Goal: Register for event/course

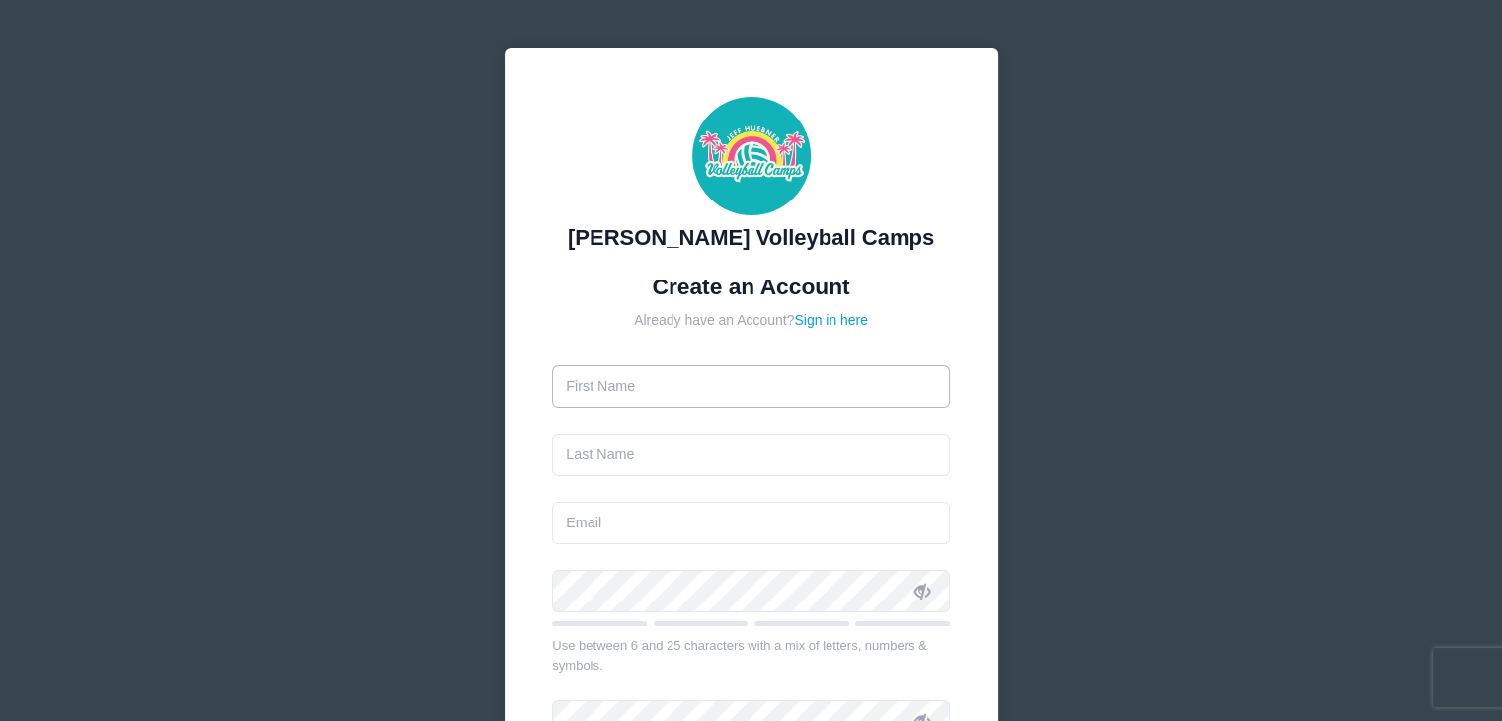
click at [731, 377] on input "text" at bounding box center [751, 386] width 398 height 42
type input "[PERSON_NAME]"
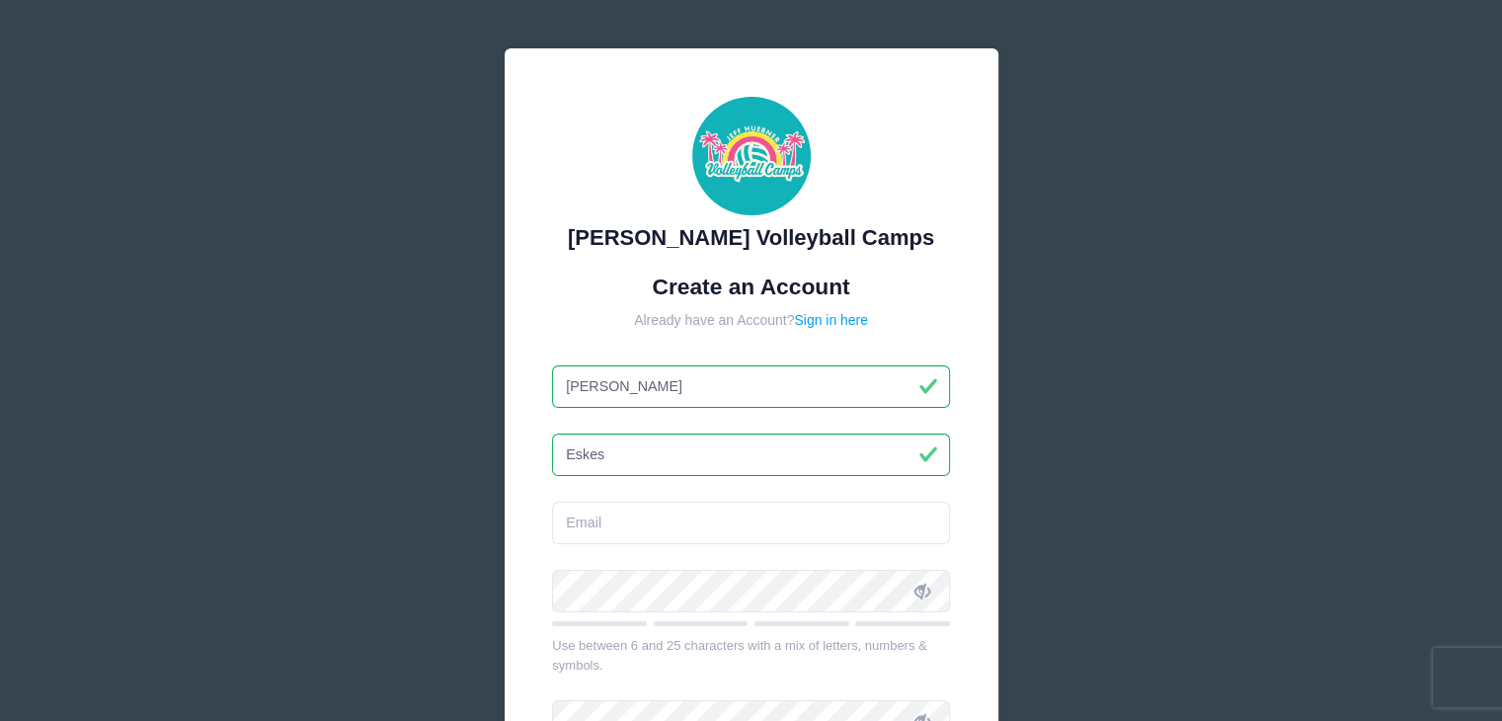
type input "Eskes"
type input "[EMAIL_ADDRESS][DOMAIN_NAME]"
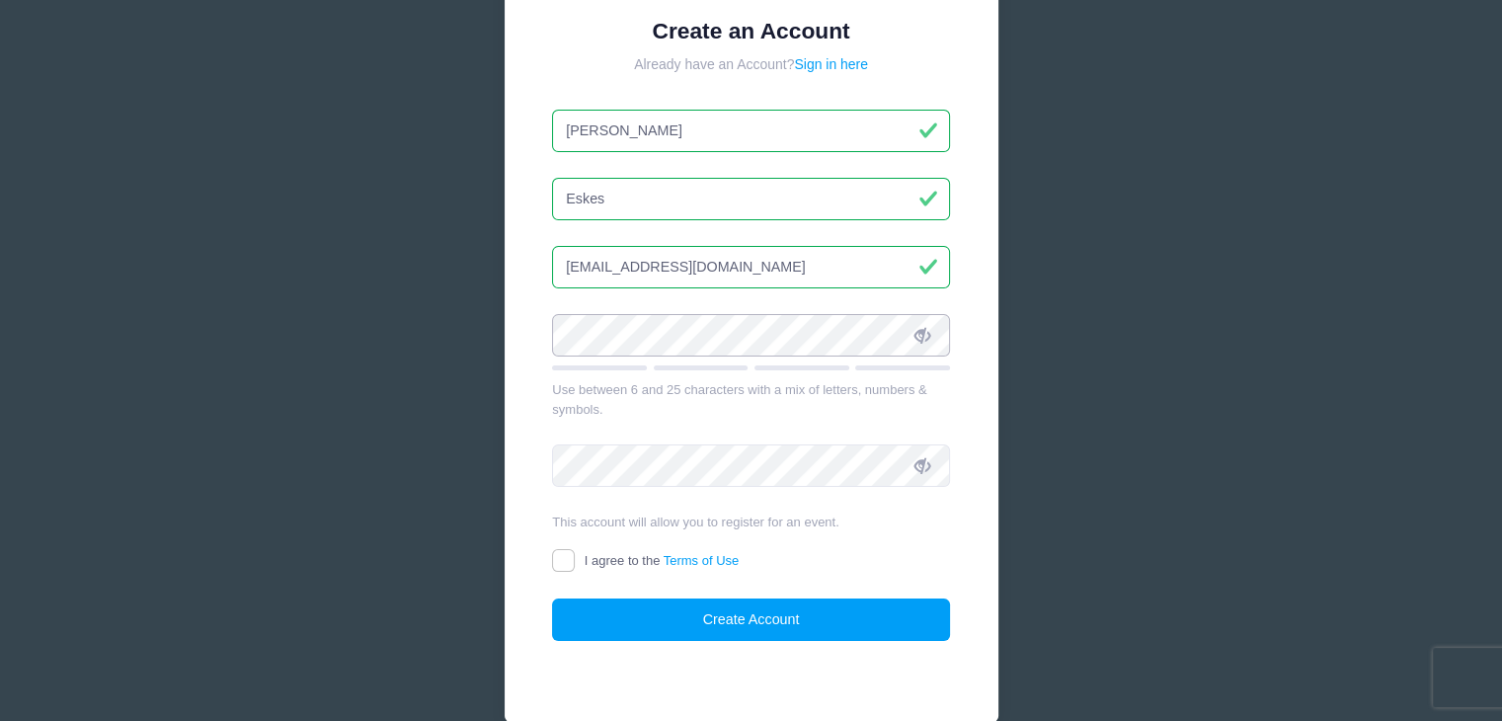
scroll to position [257, 0]
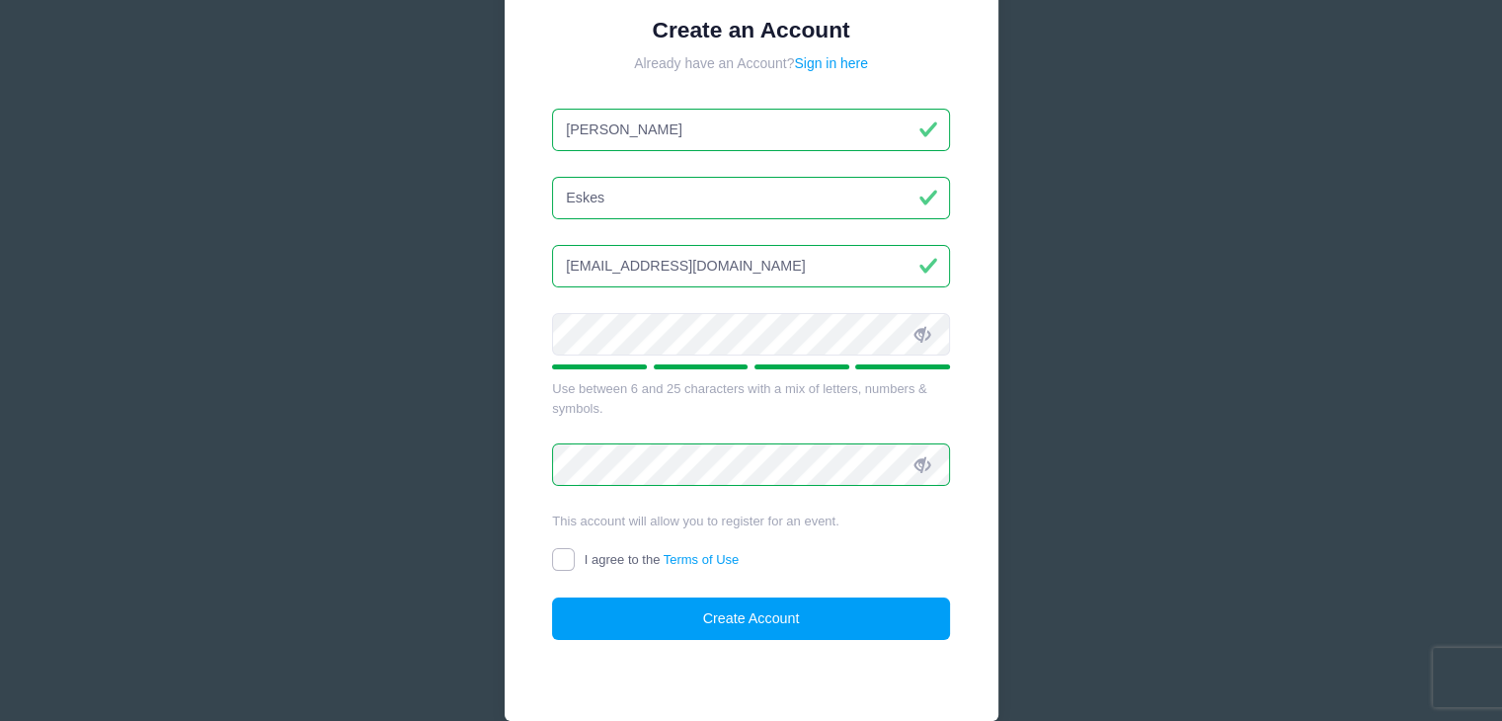
click at [573, 562] on input "I agree to the Terms of Use" at bounding box center [563, 559] width 23 height 23
checkbox input "true"
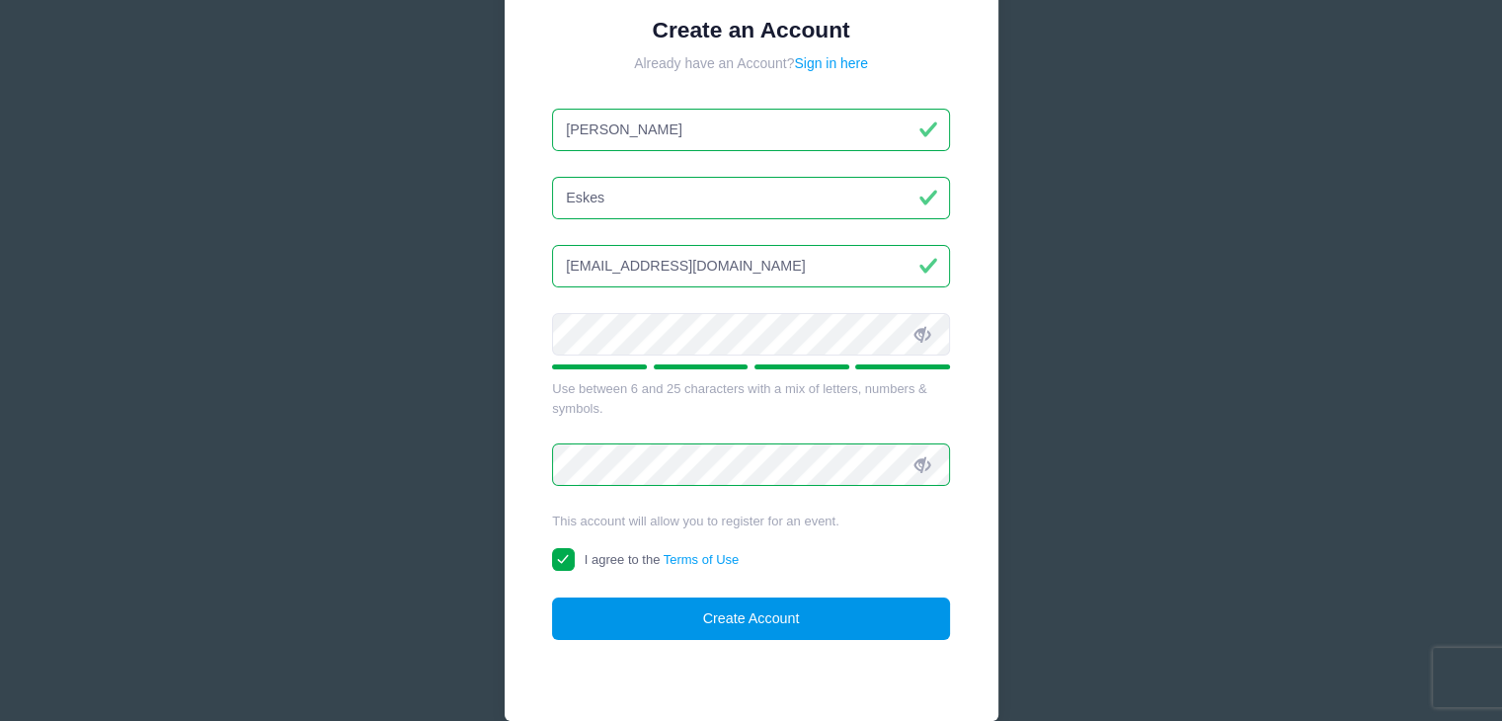
click at [653, 621] on button "Create Account" at bounding box center [751, 618] width 398 height 42
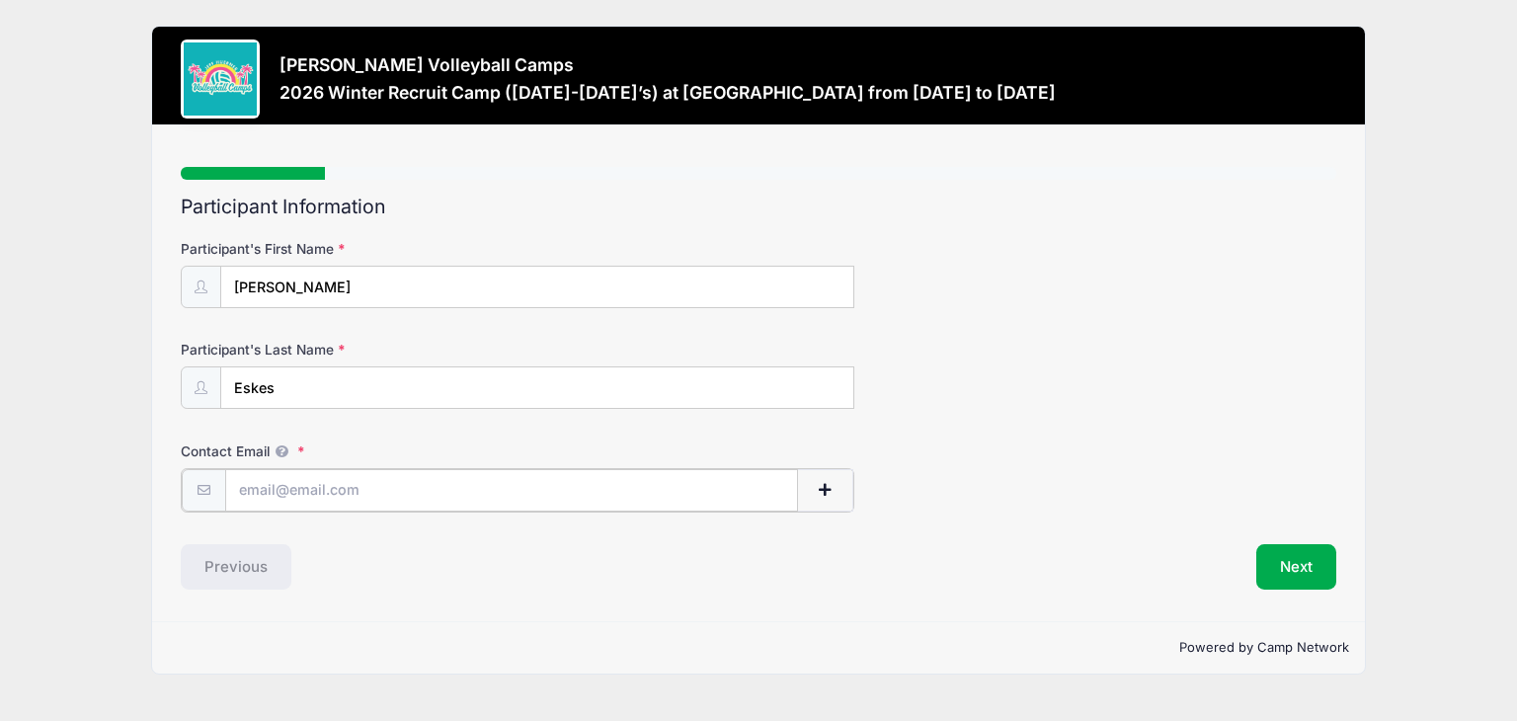
click at [419, 503] on input "Contact Email" at bounding box center [511, 490] width 573 height 42
type input "[EMAIL_ADDRESS][DOMAIN_NAME]"
click at [1284, 568] on button "Next" at bounding box center [1296, 564] width 80 height 45
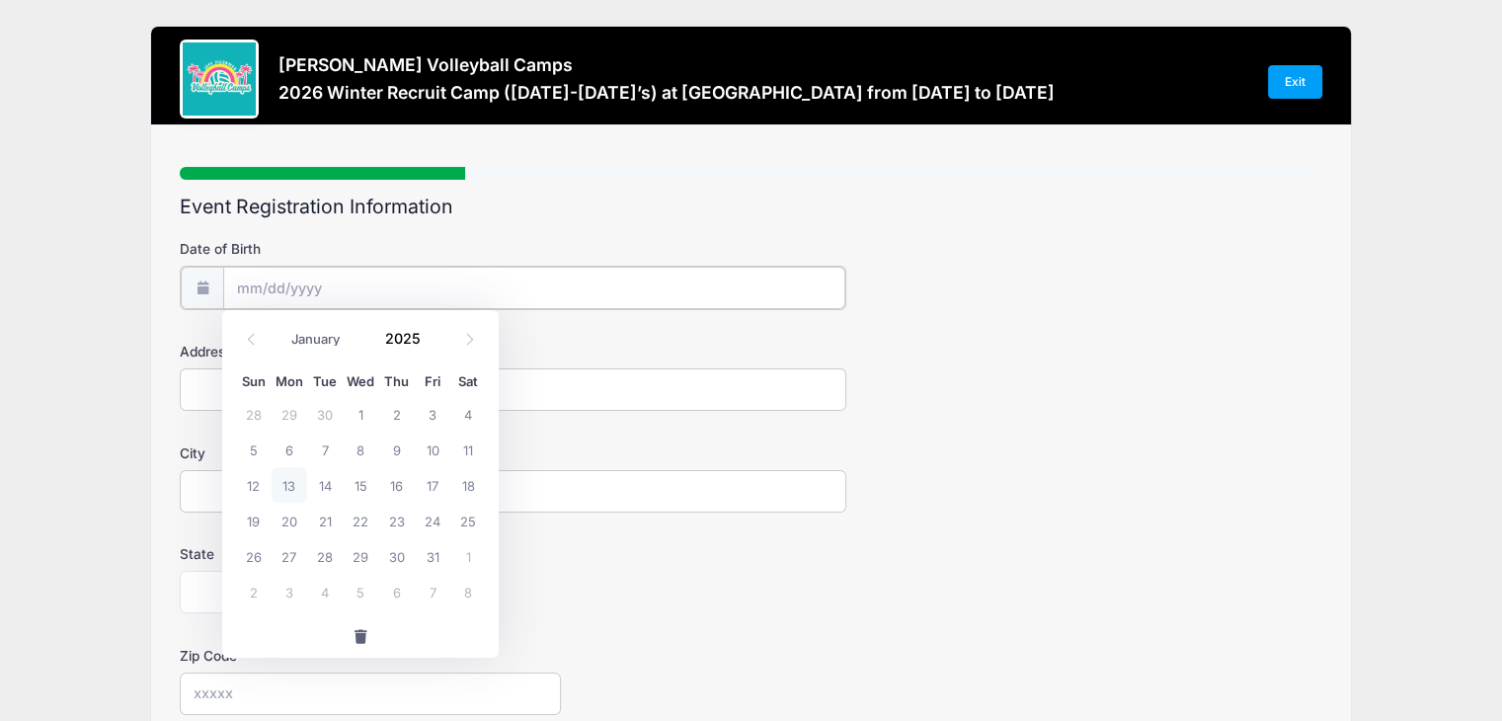
click at [558, 279] on input "Date of Birth" at bounding box center [534, 288] width 622 height 42
click at [249, 336] on icon at bounding box center [251, 339] width 13 height 13
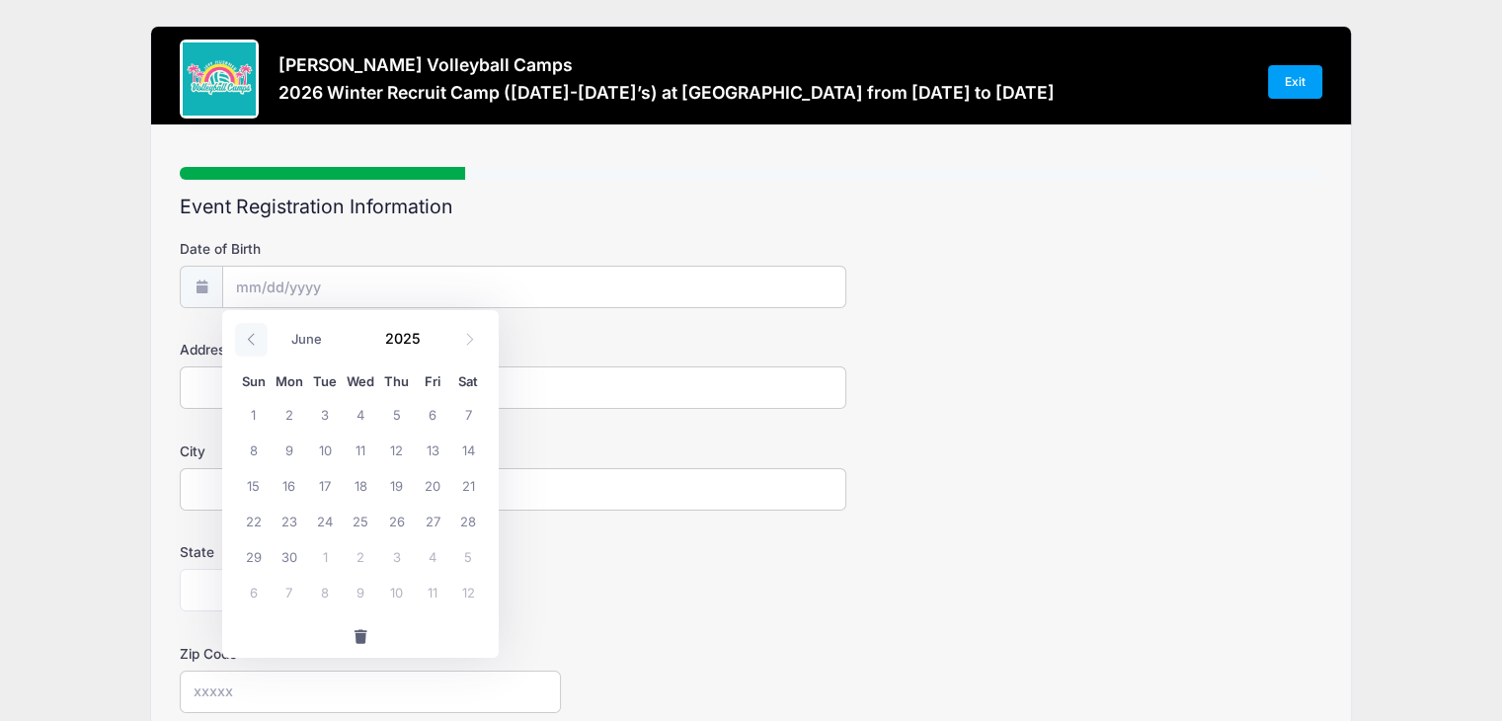
click at [249, 336] on icon at bounding box center [251, 339] width 13 height 13
select select "3"
click at [434, 346] on span at bounding box center [433, 346] width 14 height 15
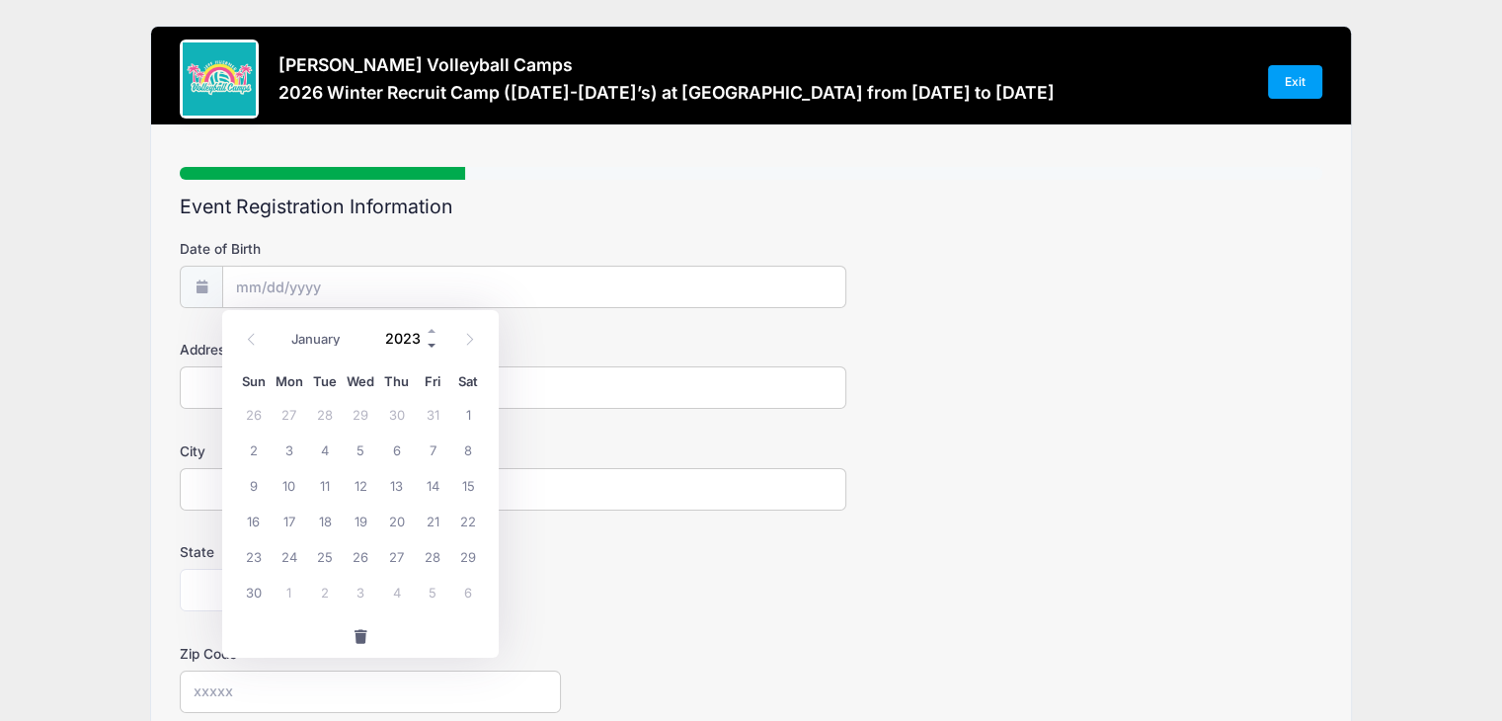
click at [434, 346] on span at bounding box center [433, 346] width 14 height 15
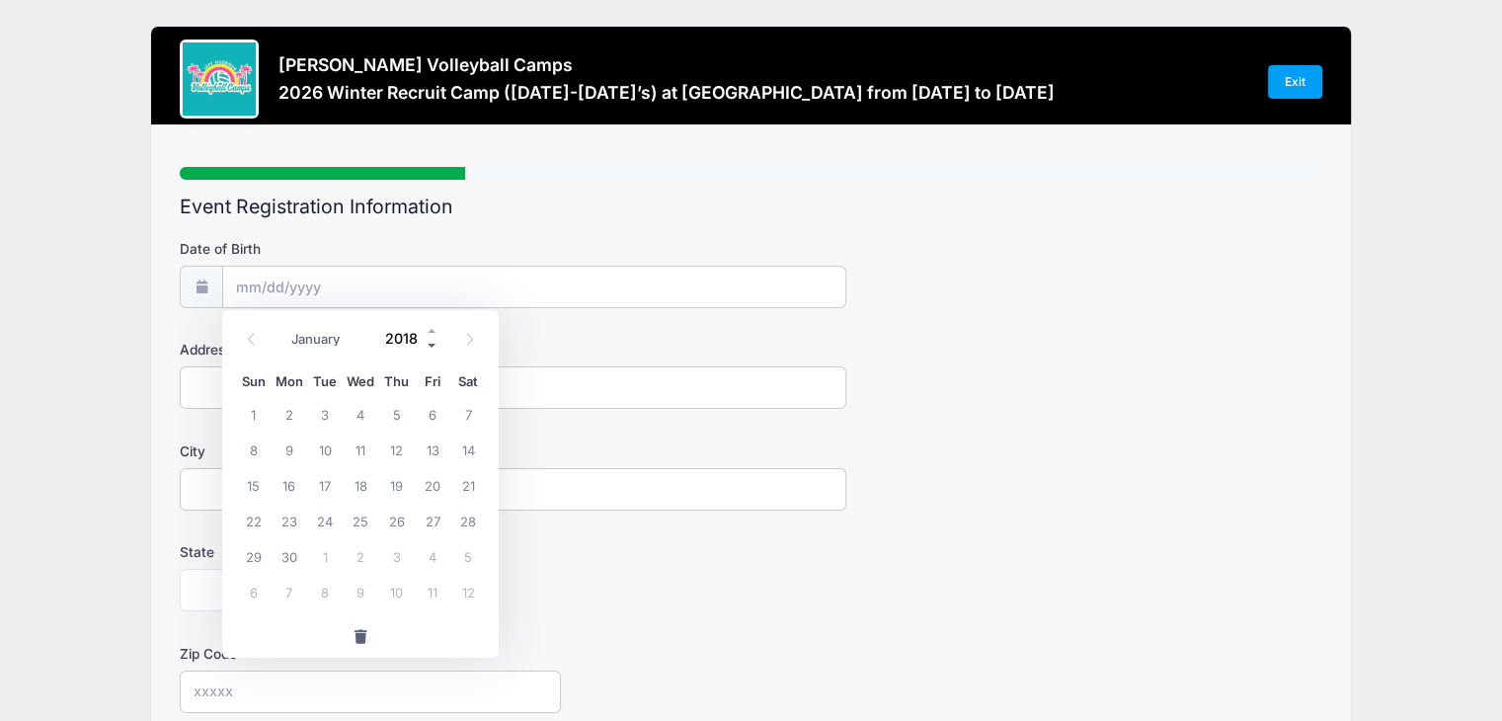
click at [434, 346] on span at bounding box center [433, 346] width 14 height 15
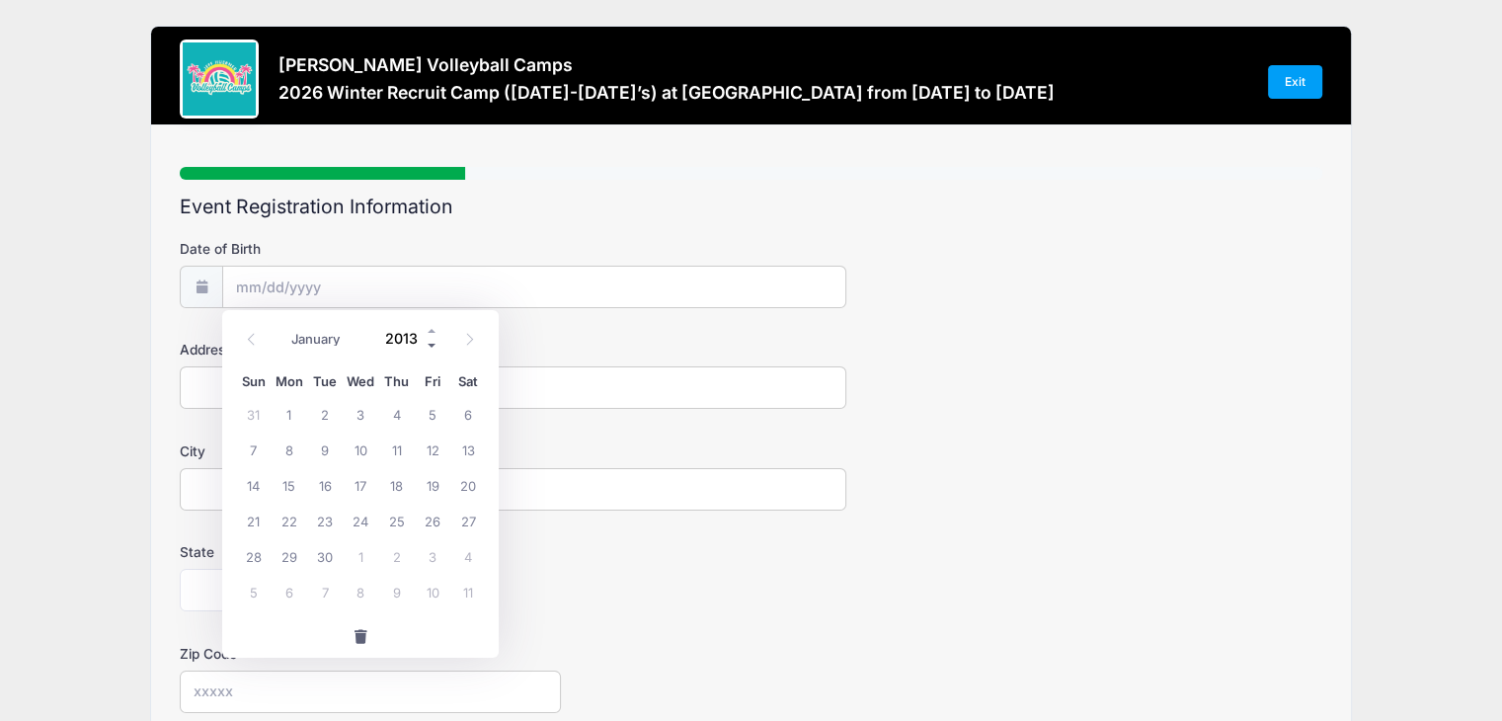
click at [434, 346] on span at bounding box center [433, 346] width 14 height 15
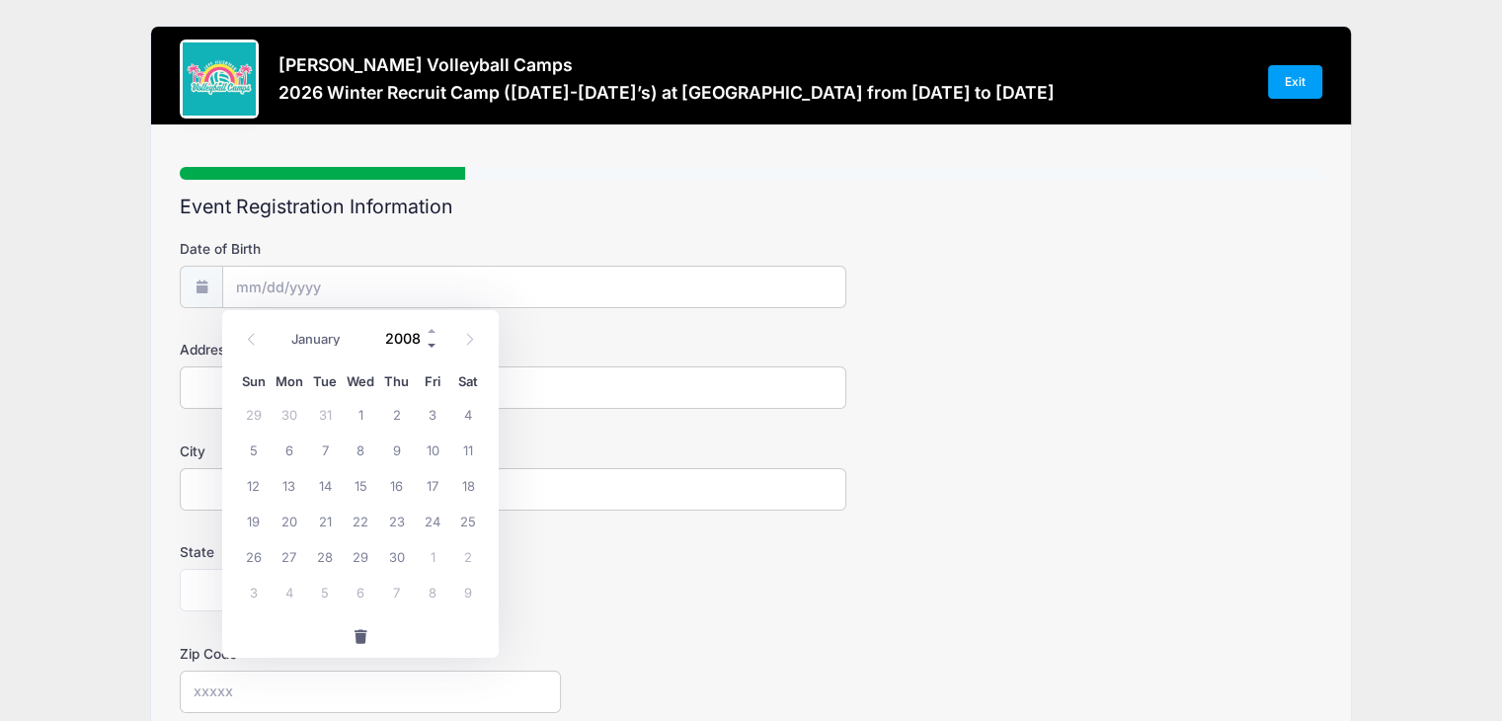
click at [434, 346] on span at bounding box center [433, 346] width 14 height 15
click at [431, 329] on span at bounding box center [433, 331] width 14 height 15
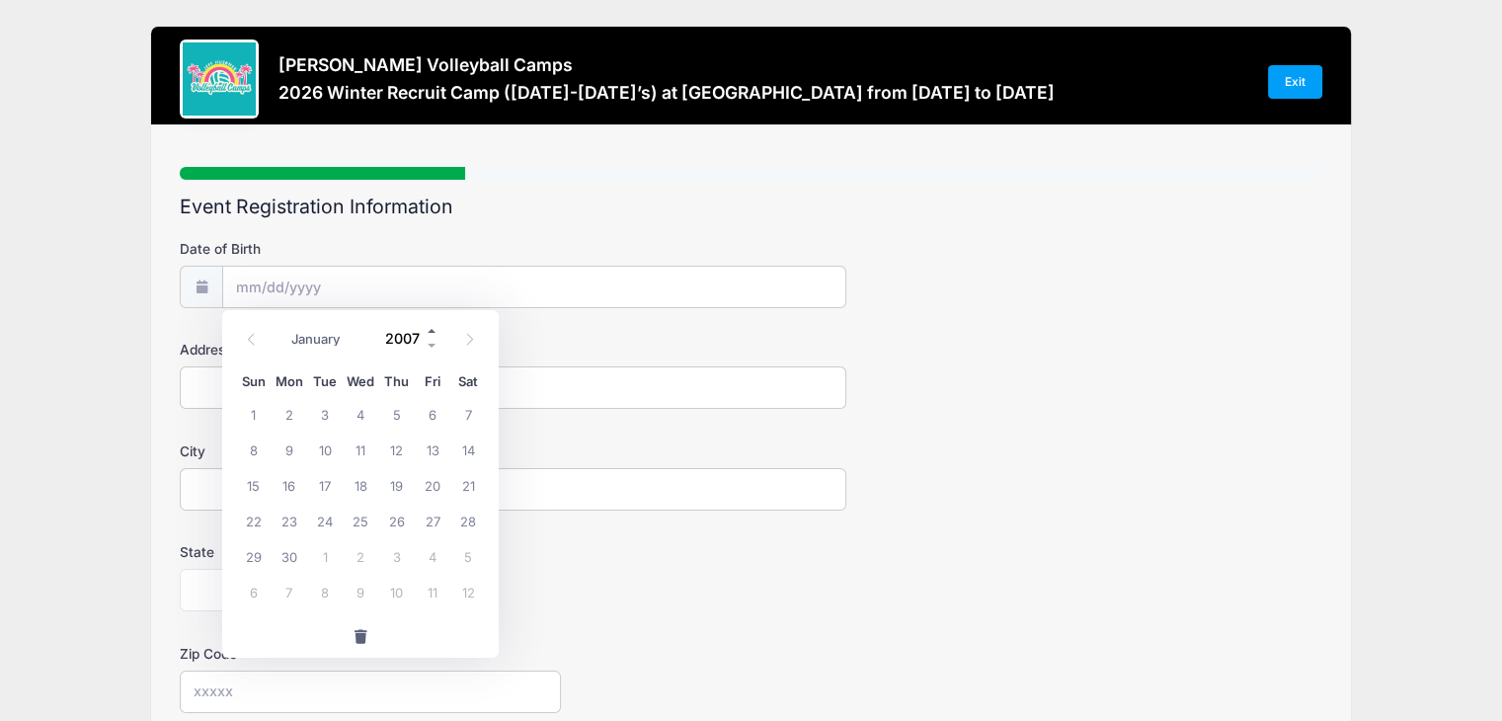
click at [431, 329] on span at bounding box center [433, 331] width 14 height 15
type input "2009"
click at [363, 414] on span "1" at bounding box center [361, 414] width 36 height 36
type input "04/01/2009"
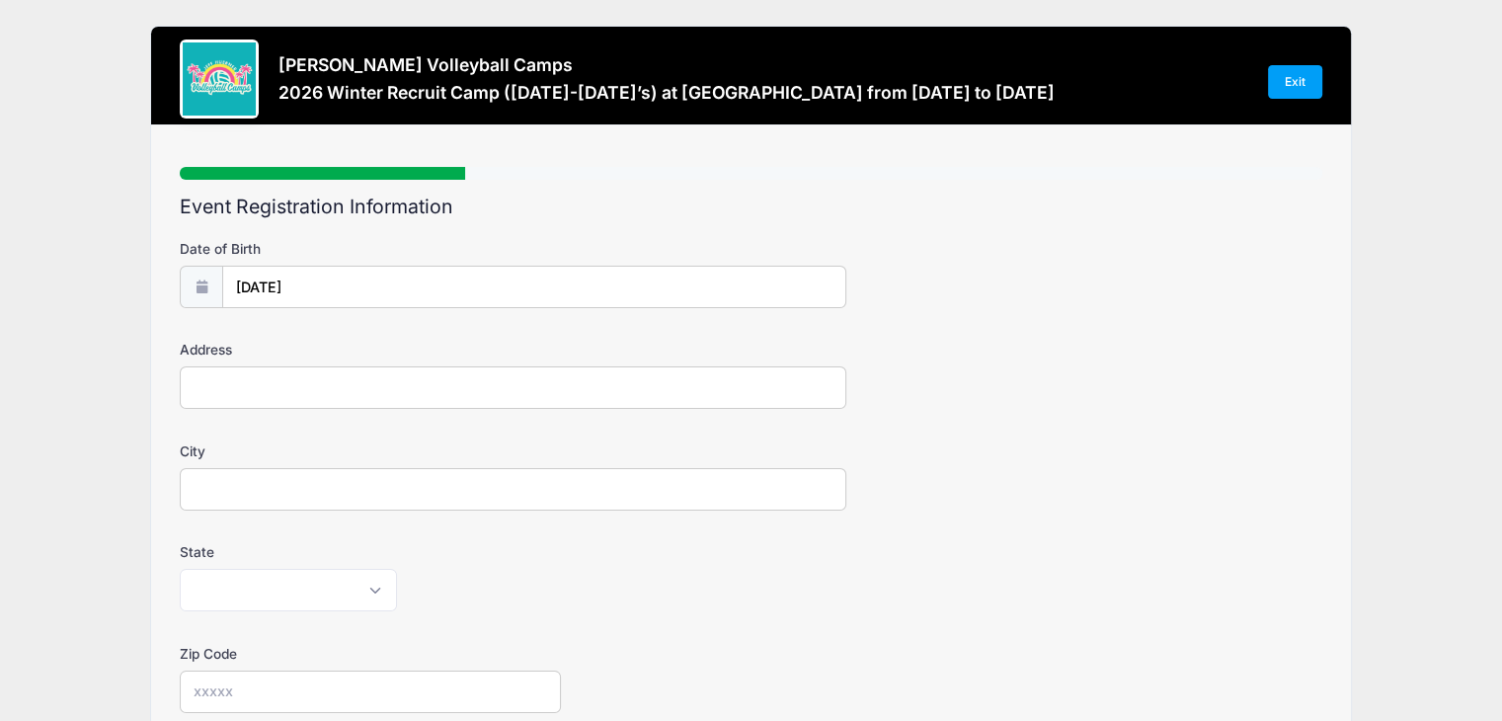
click at [307, 383] on input "Address" at bounding box center [513, 387] width 667 height 42
type input "1276 Ness Ct"
type input "Ripon"
select select "CA"
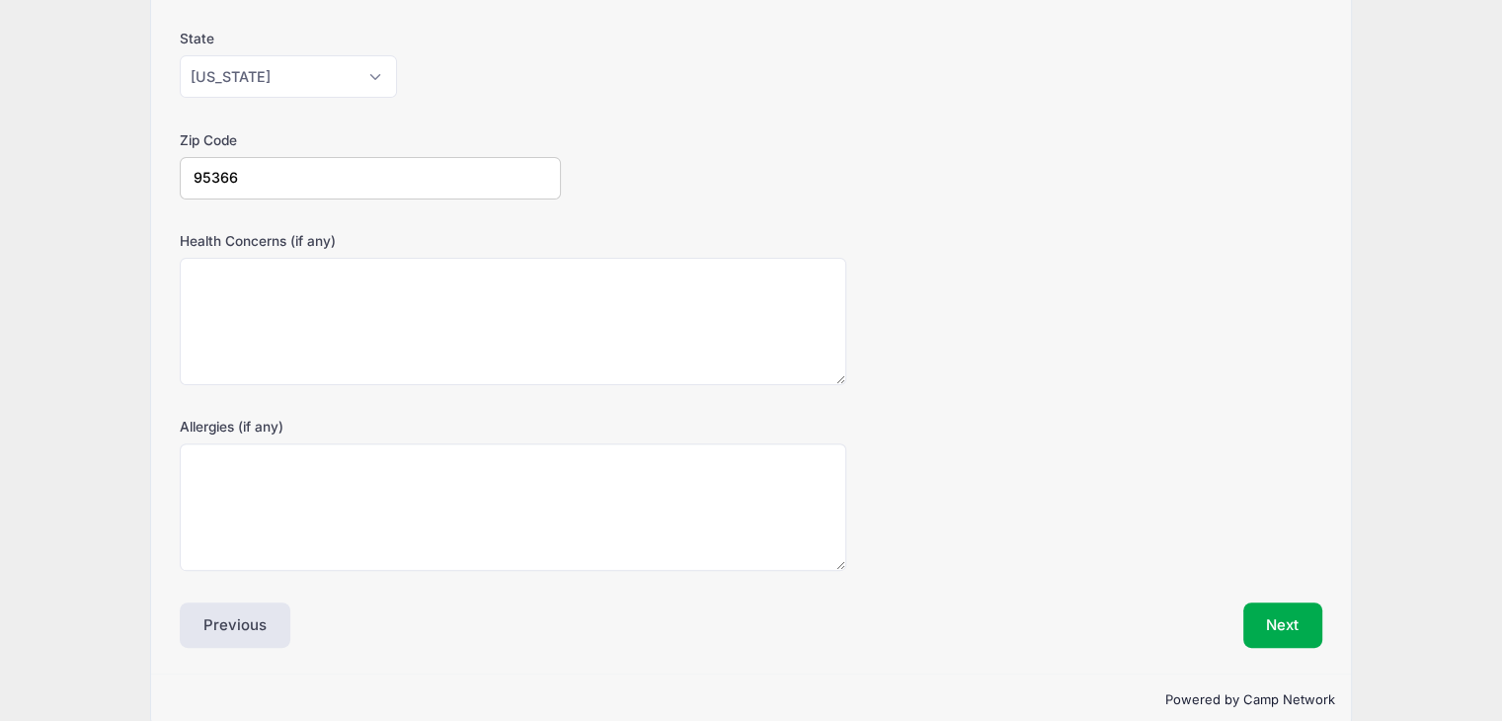
scroll to position [541, 0]
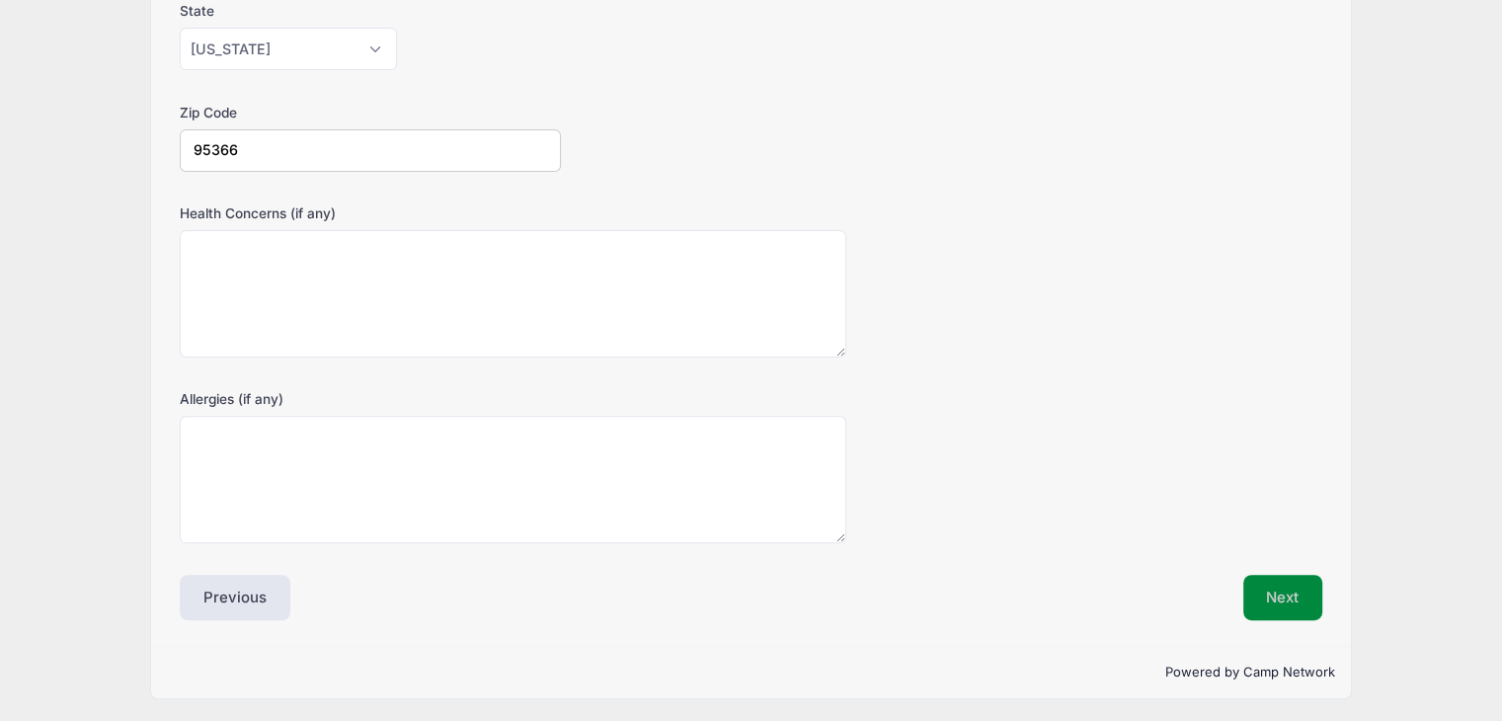
type input "95366"
click at [1284, 597] on button "Next" at bounding box center [1283, 597] width 80 height 45
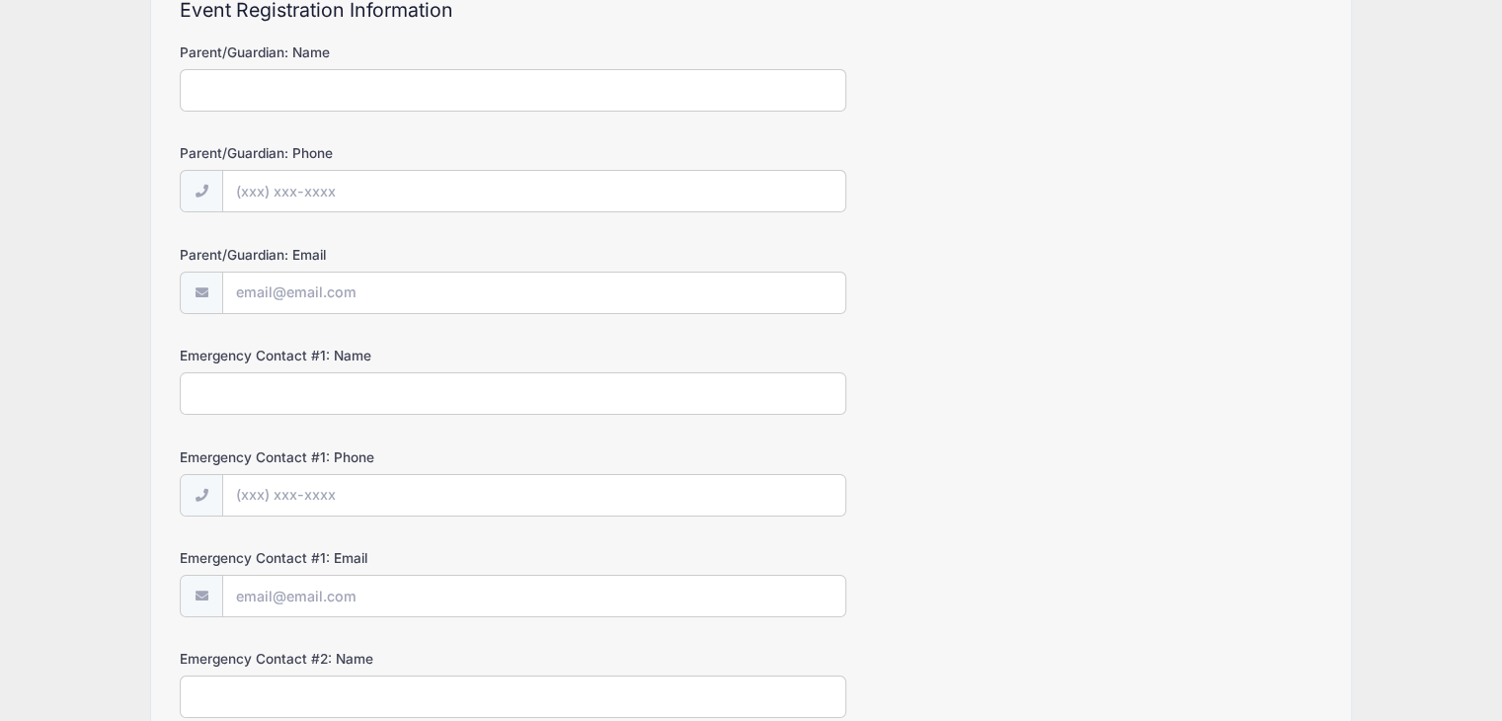
scroll to position [0, 0]
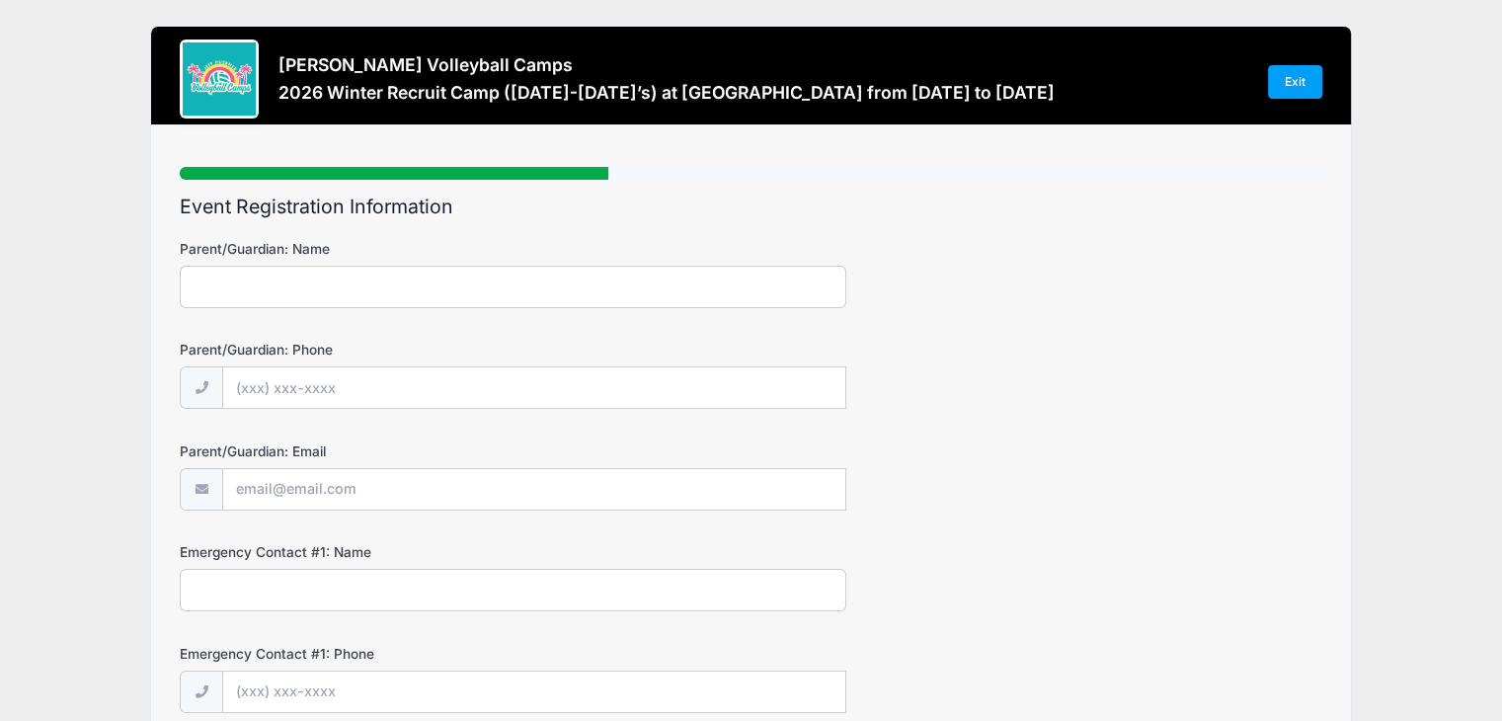
click at [399, 287] on input "Parent/Guardian: Name" at bounding box center [513, 287] width 667 height 42
type input "Jamie Eskes"
type input "(209) 985-0004"
type input "jamieeskes@gmail.com"
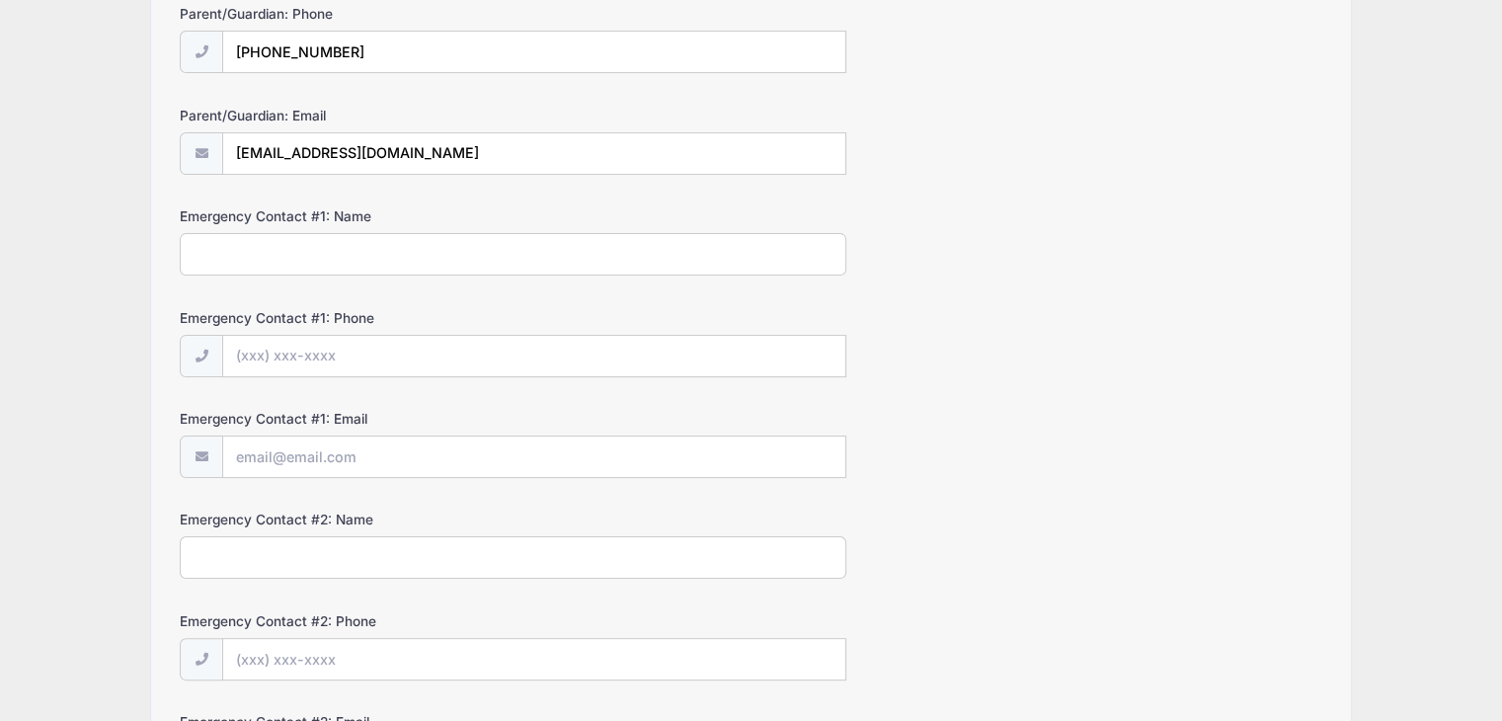
scroll to position [361, 0]
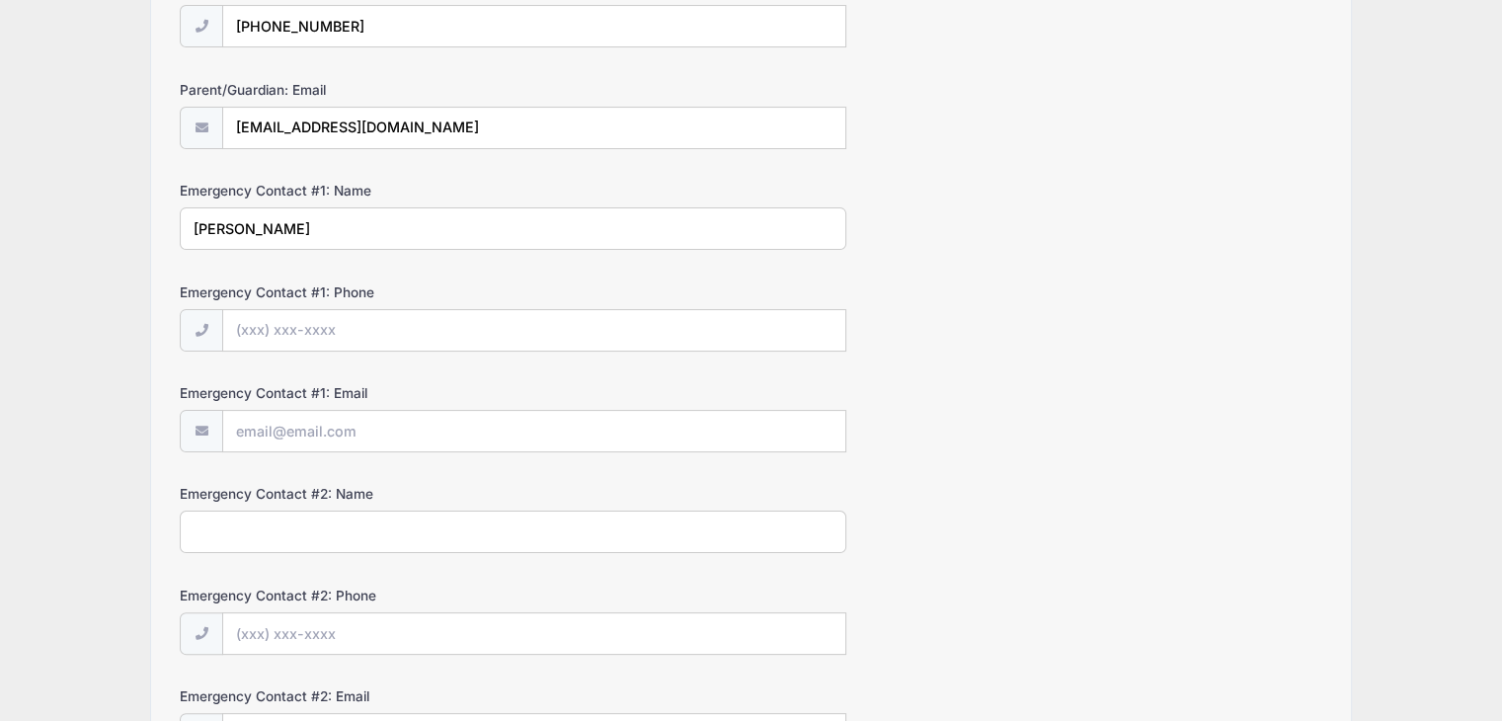
type input "Jamie Eskes"
type input "(209) 985-0004"
type input "k"
type input "jamieeskes@gmail.com"
type input "Kurt Eskes"
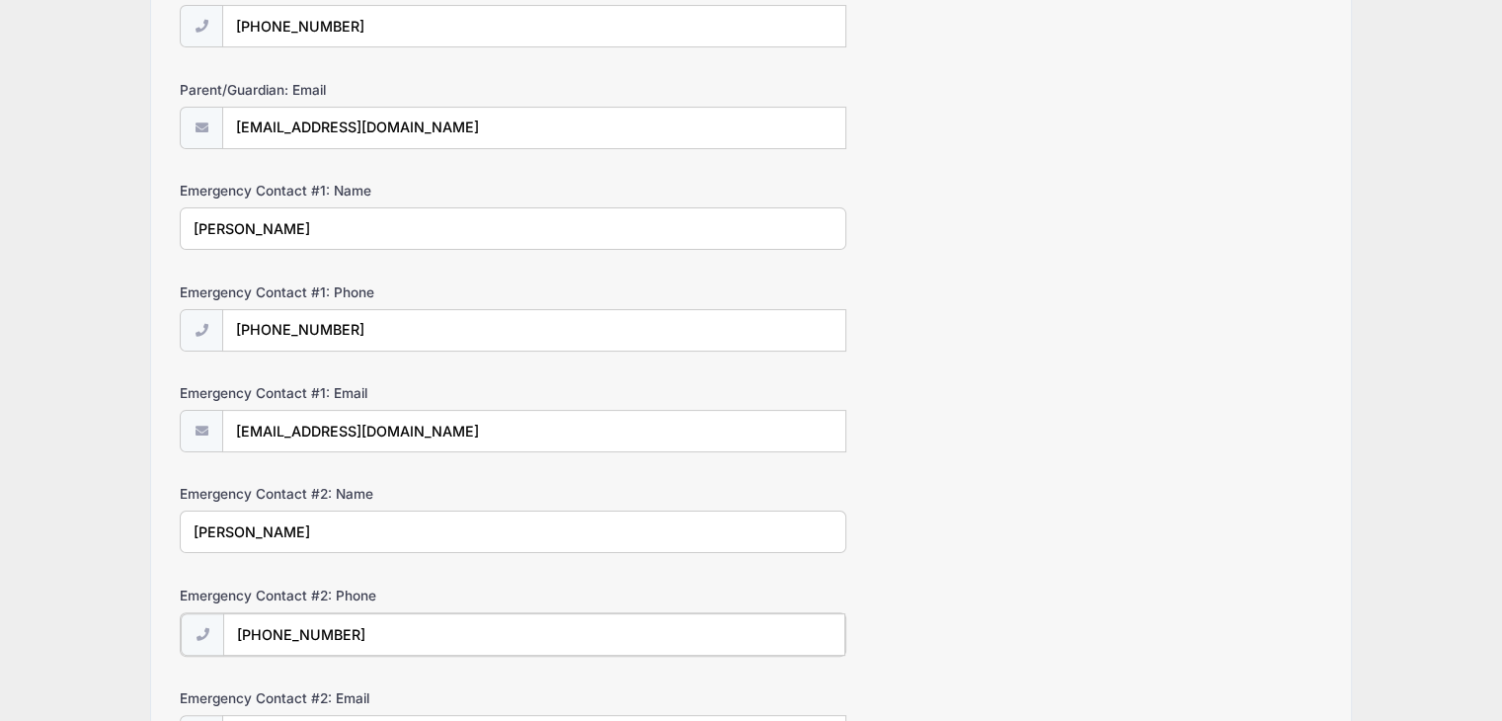
type input "(209) 985-1140"
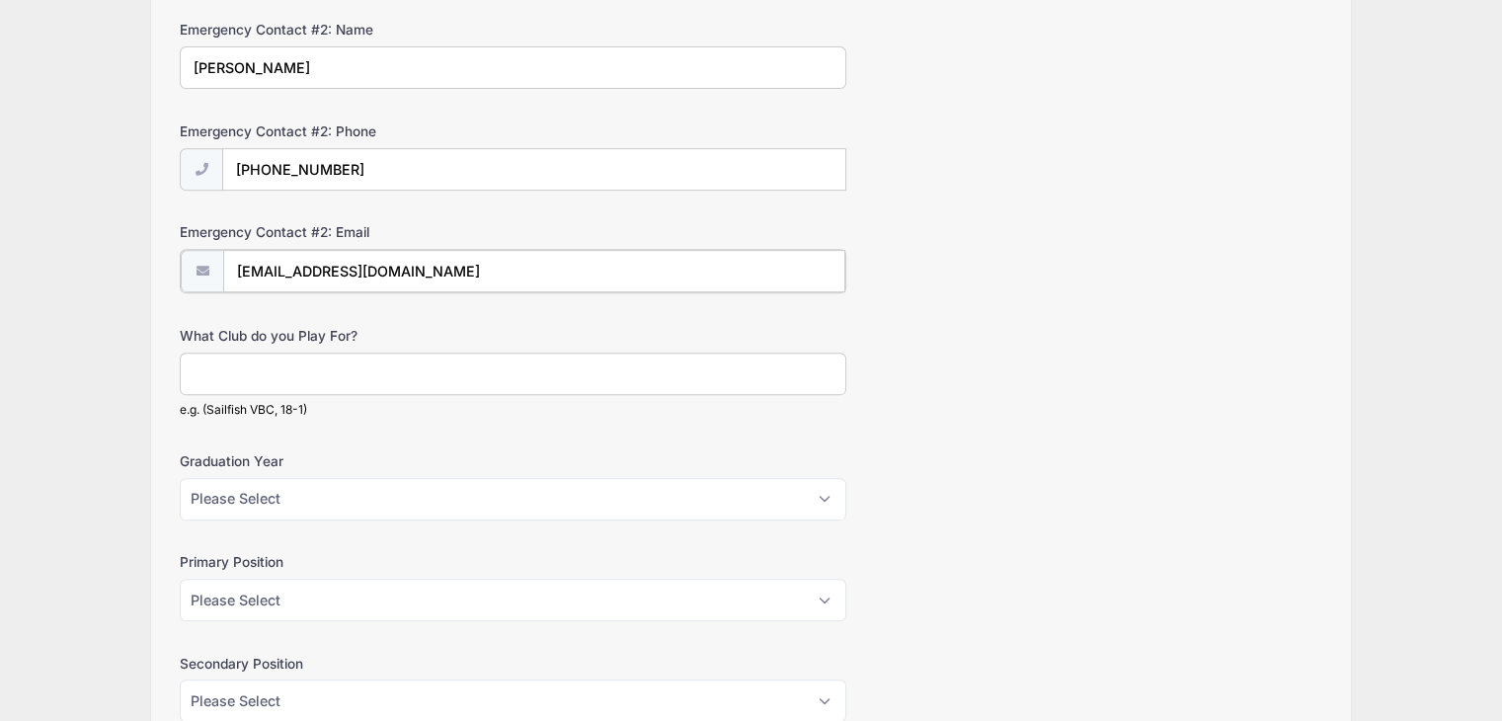
scroll to position [830, 0]
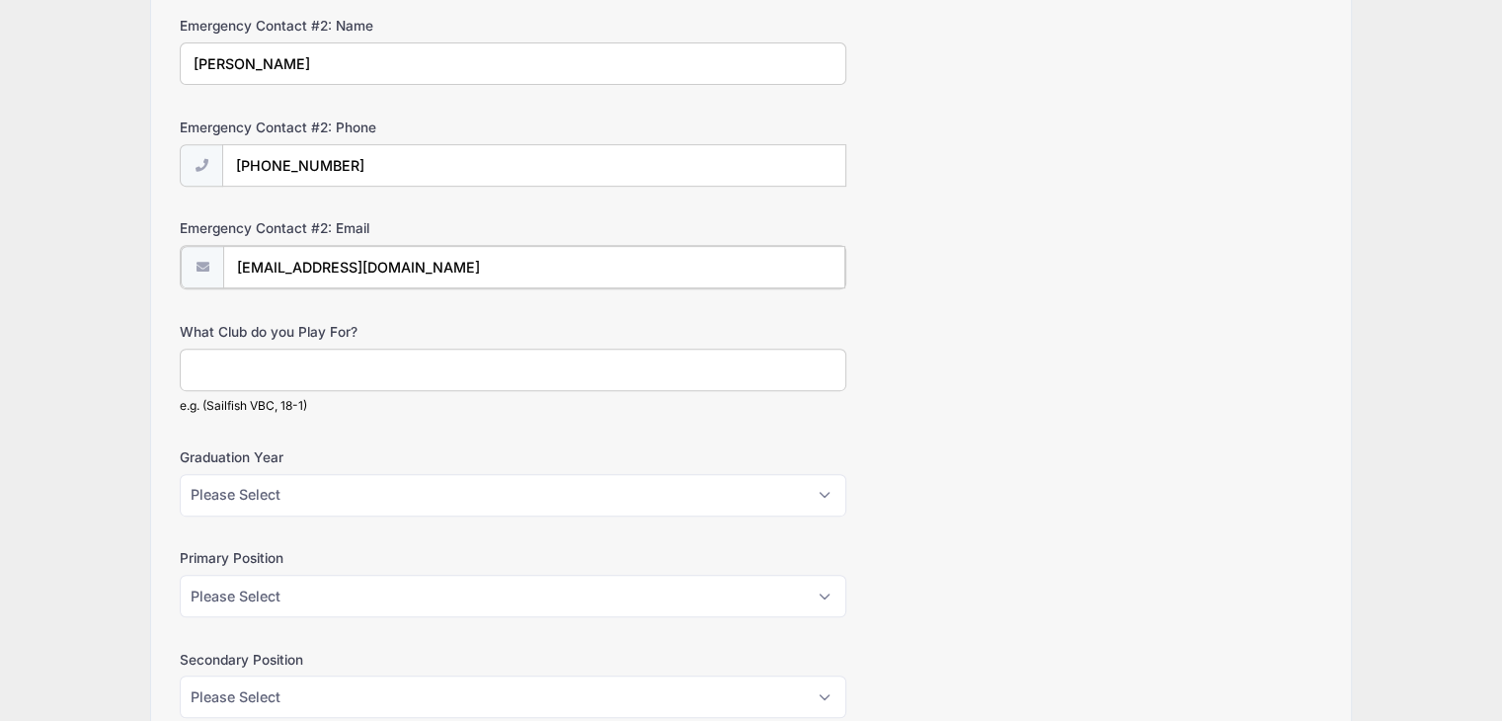
type input "kurteskes@gmail.com"
click at [284, 358] on input "What Club do you Play For?" at bounding box center [513, 368] width 667 height 42
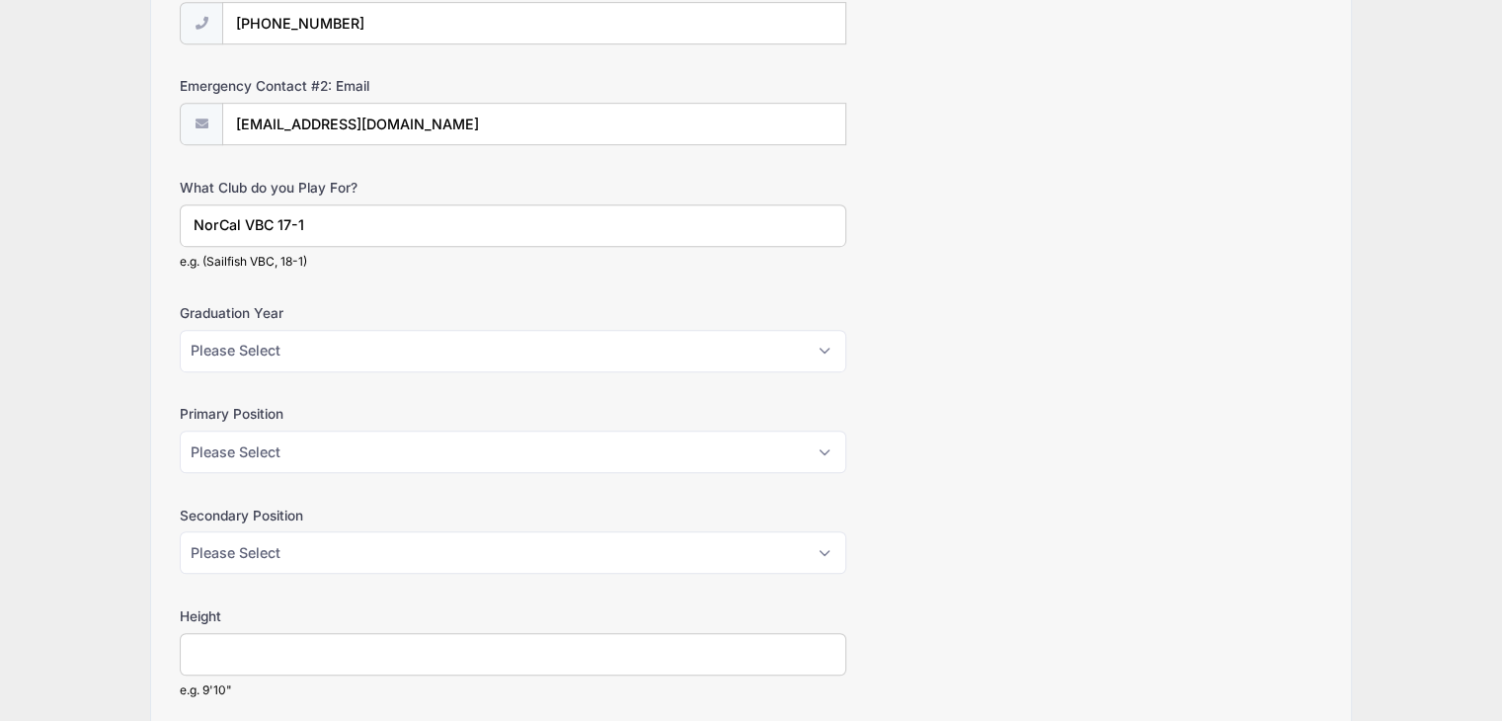
scroll to position [974, 0]
type input "NorCal VBC 17-1"
click at [316, 353] on select "Please Select 2026 2027 2028 2029 2030" at bounding box center [513, 349] width 667 height 42
select select "2027"
click at [180, 328] on select "Please Select 2026 2027 2028 2029 2030" at bounding box center [513, 349] width 667 height 42
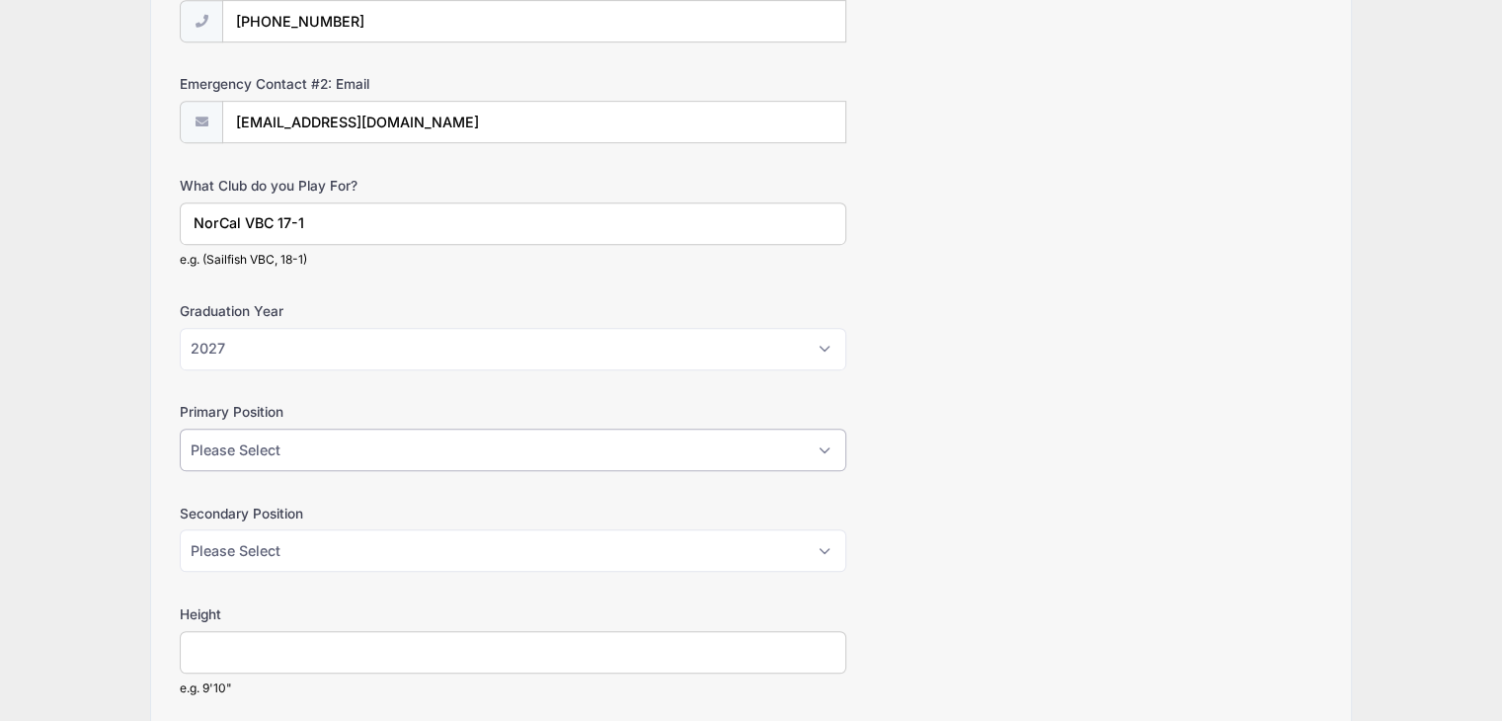
click at [332, 439] on select "Please Select Outside Hitter Rightside Hitter Libero Middle Setter" at bounding box center [513, 450] width 667 height 42
select select "Rightside Hitter"
click at [180, 429] on select "Please Select Outside Hitter Rightside Hitter Libero Middle Setter" at bounding box center [513, 450] width 667 height 42
click at [308, 539] on select "Please Select Outside Hitter Rightside Hitter Libero Middle Setter" at bounding box center [513, 550] width 667 height 42
select select "Outside Hitter"
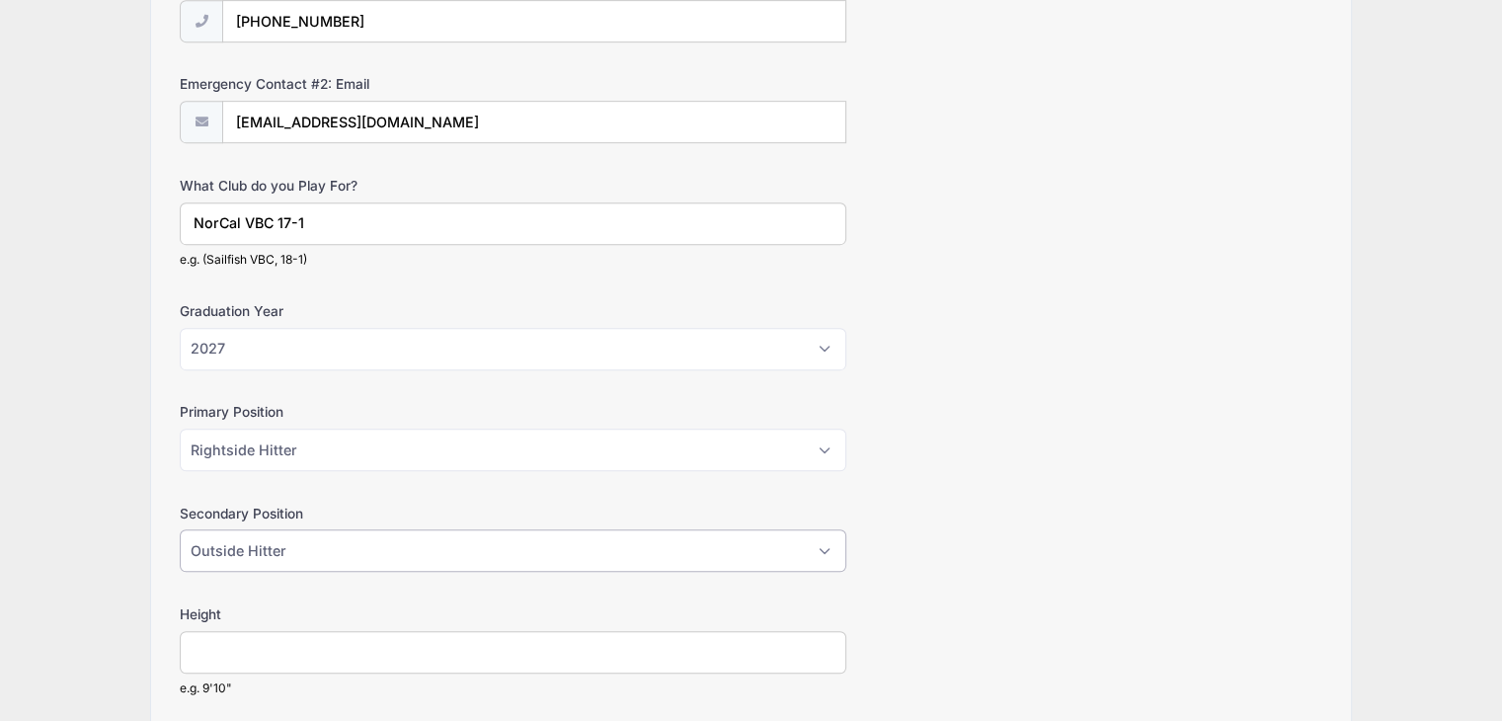
click at [180, 529] on select "Please Select Outside Hitter Rightside Hitter Libero Middle Setter" at bounding box center [513, 550] width 667 height 42
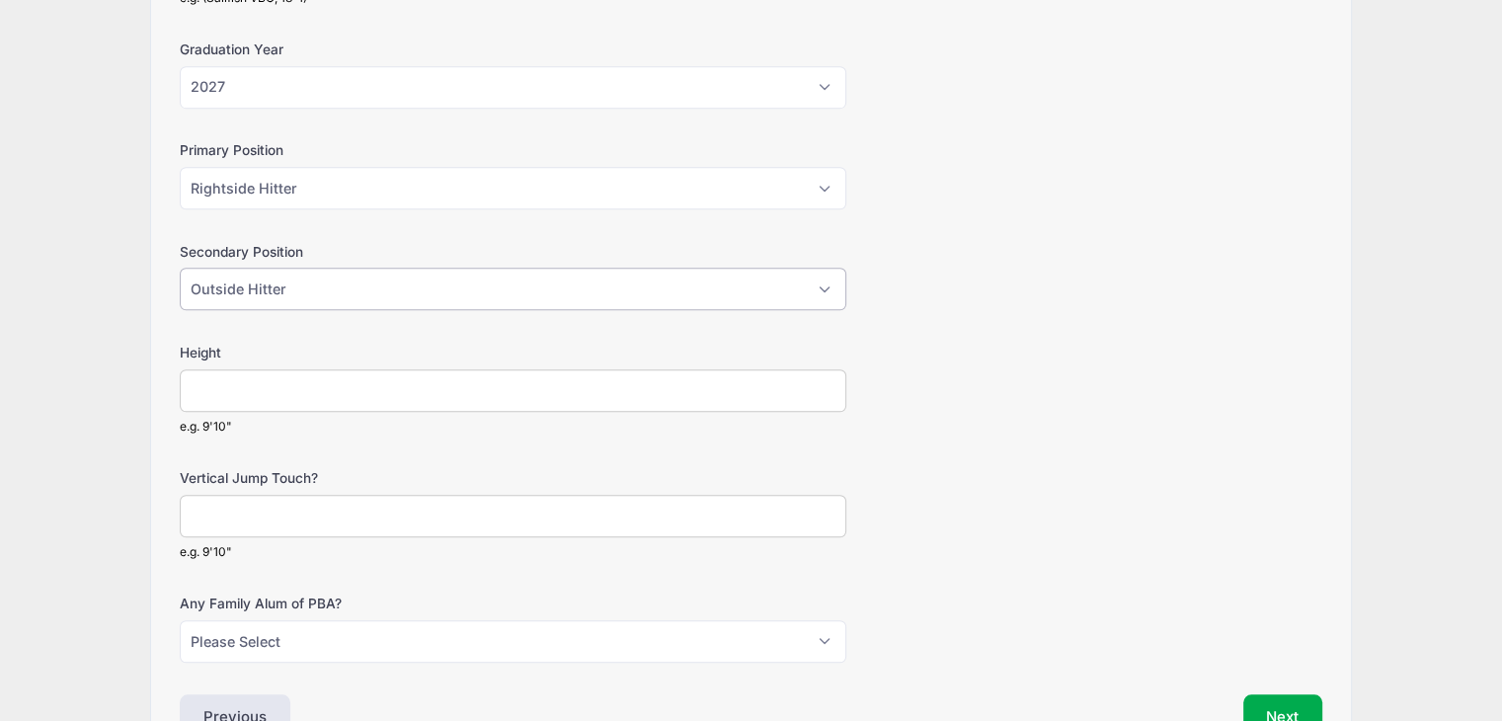
scroll to position [1236, 0]
click at [363, 369] on input "Height" at bounding box center [513, 389] width 667 height 42
type input "5'11""
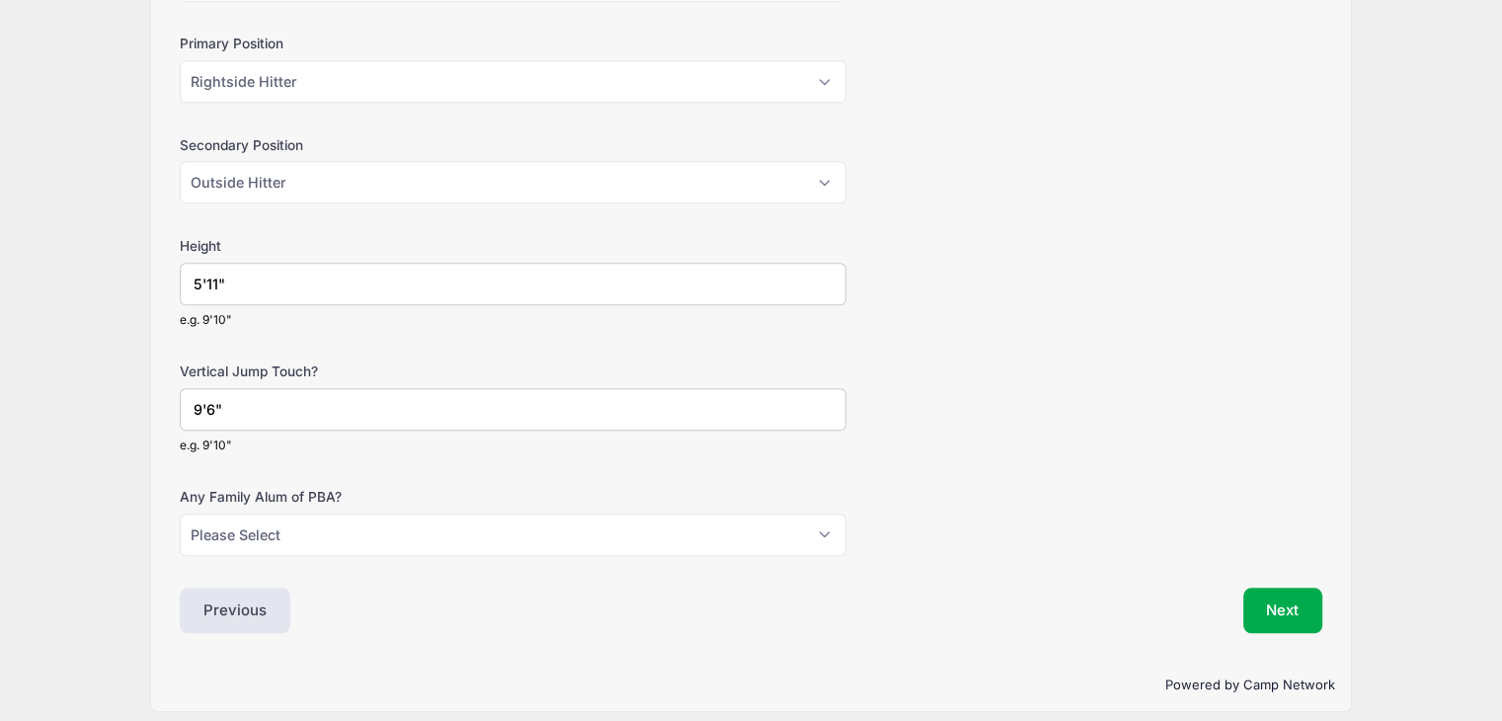
scroll to position [1351, 0]
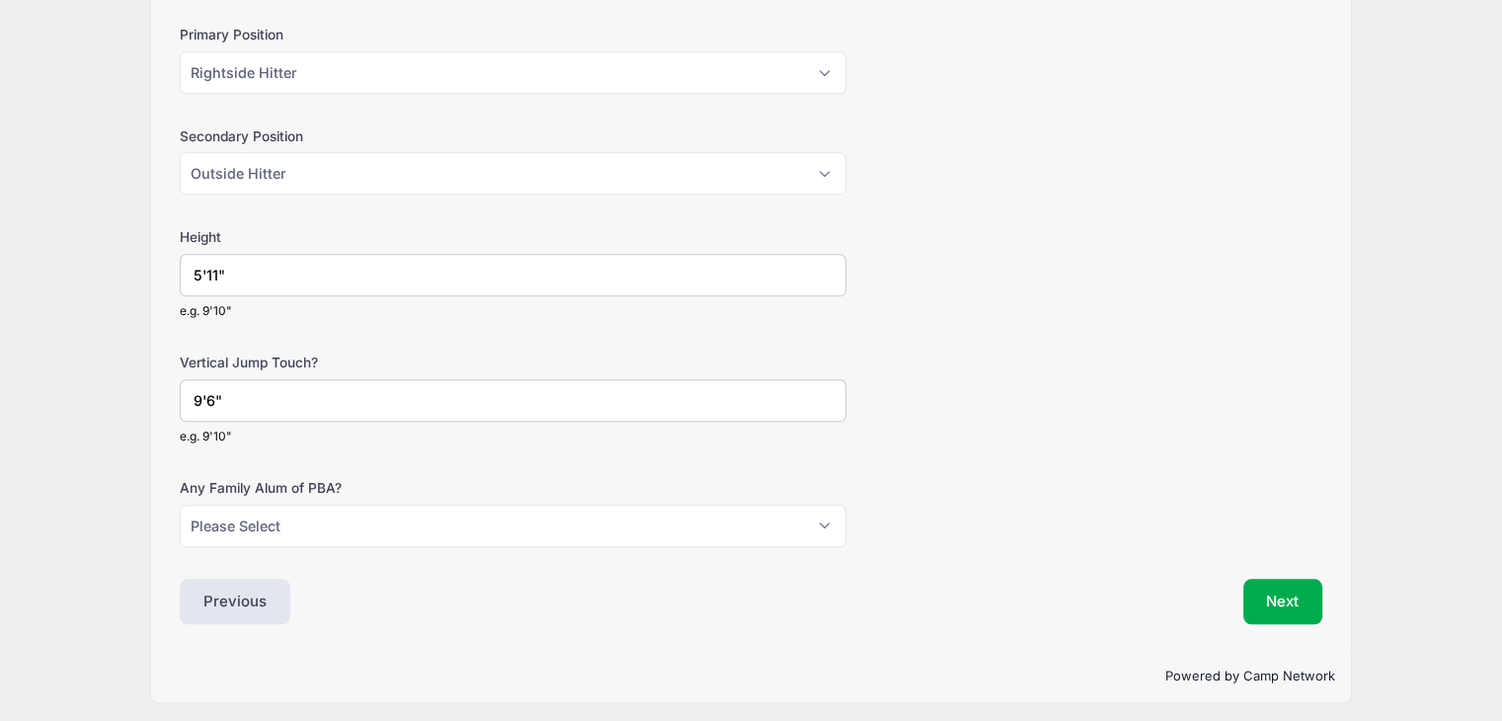
type input "9'6""
click at [824, 525] on select "Please Select Yes No" at bounding box center [513, 526] width 667 height 42
select select "No"
click at [180, 505] on select "Please Select Yes No" at bounding box center [513, 526] width 667 height 42
click at [1310, 590] on button "Next" at bounding box center [1283, 601] width 80 height 45
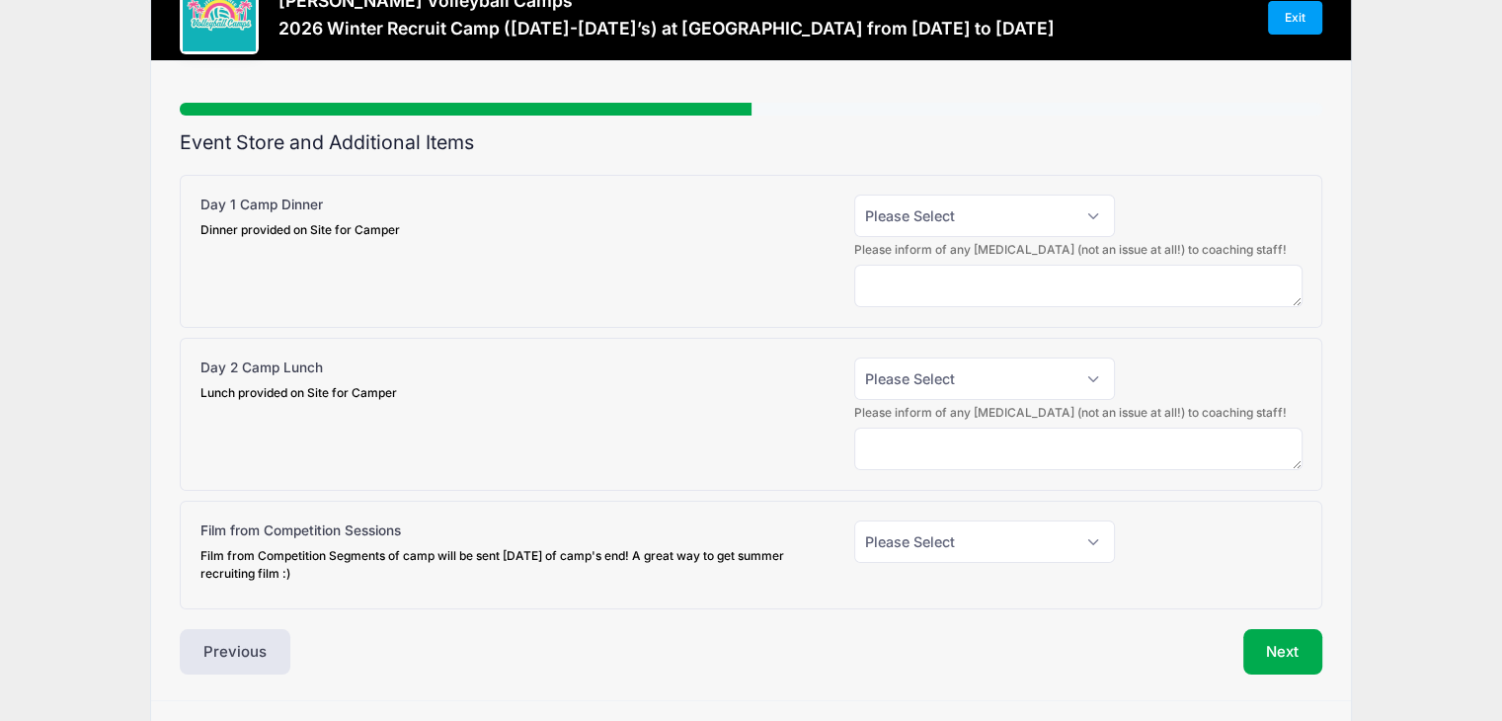
scroll to position [0, 0]
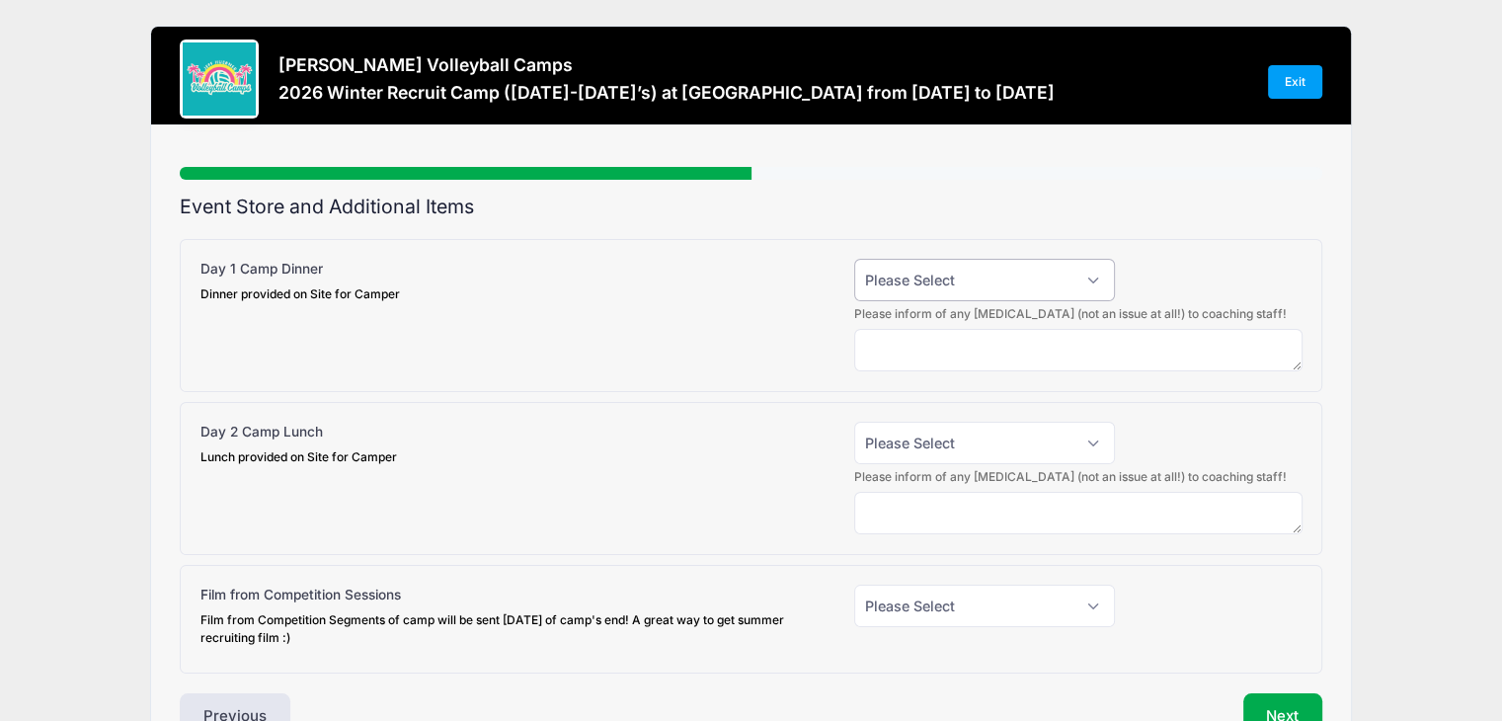
click at [1087, 271] on select "Please Select Yes (+$15.00) No" at bounding box center [984, 280] width 261 height 42
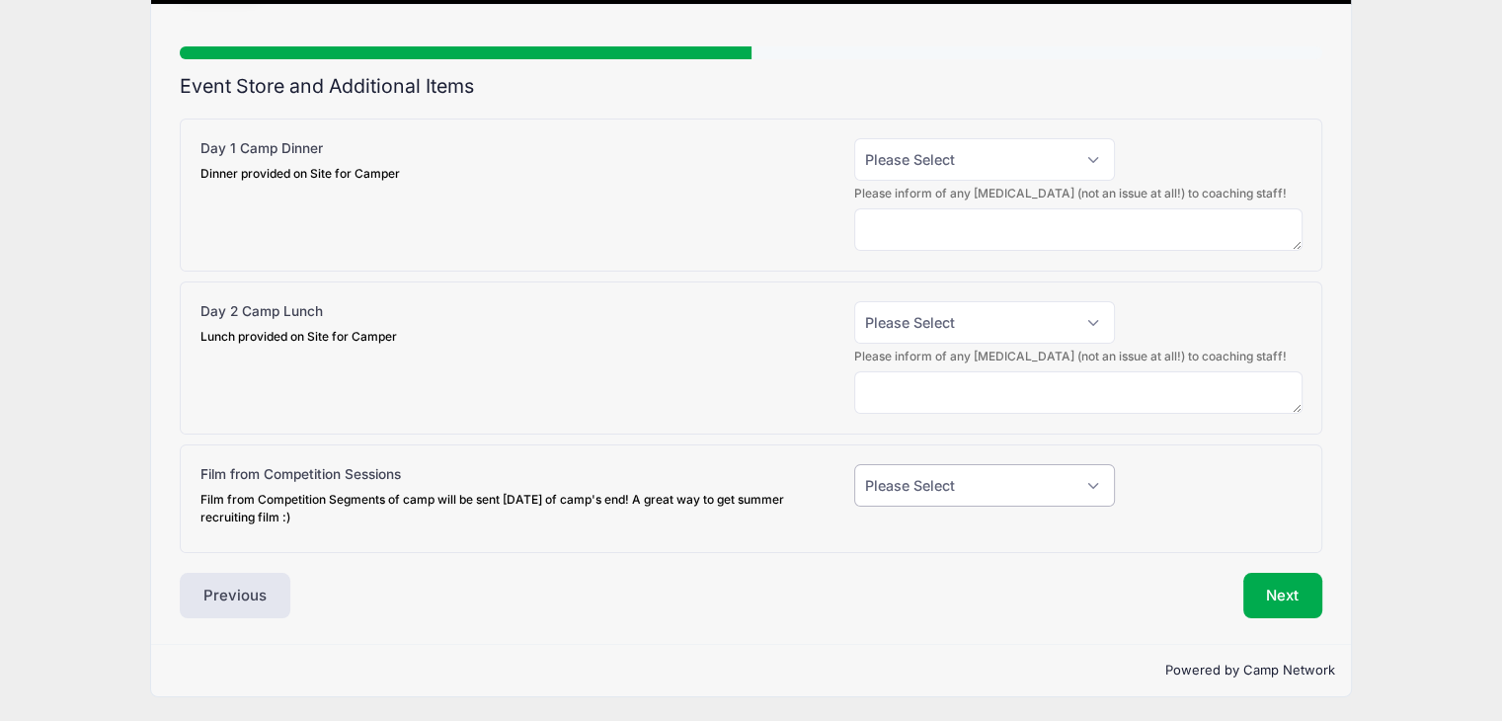
click at [1042, 495] on select "Please Select Yes (+$20.00) No" at bounding box center [984, 485] width 261 height 42
select select "1"
click at [854, 464] on select "Please Select Yes (+$20.00) No" at bounding box center [984, 485] width 261 height 42
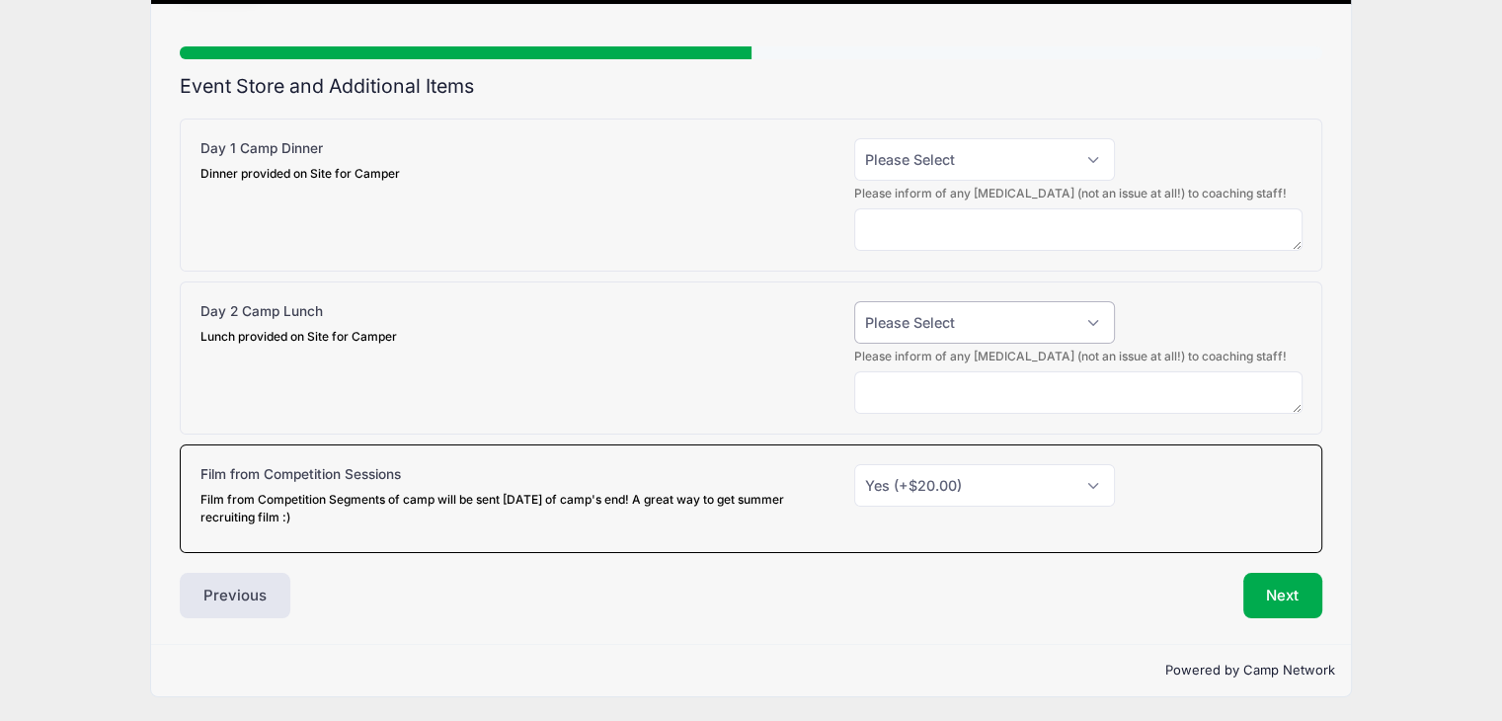
click at [998, 323] on select "Please Select Yes (+$15.00) No" at bounding box center [984, 322] width 261 height 42
click at [854, 301] on select "Please Select Yes (+$15.00) No" at bounding box center [984, 322] width 261 height 42
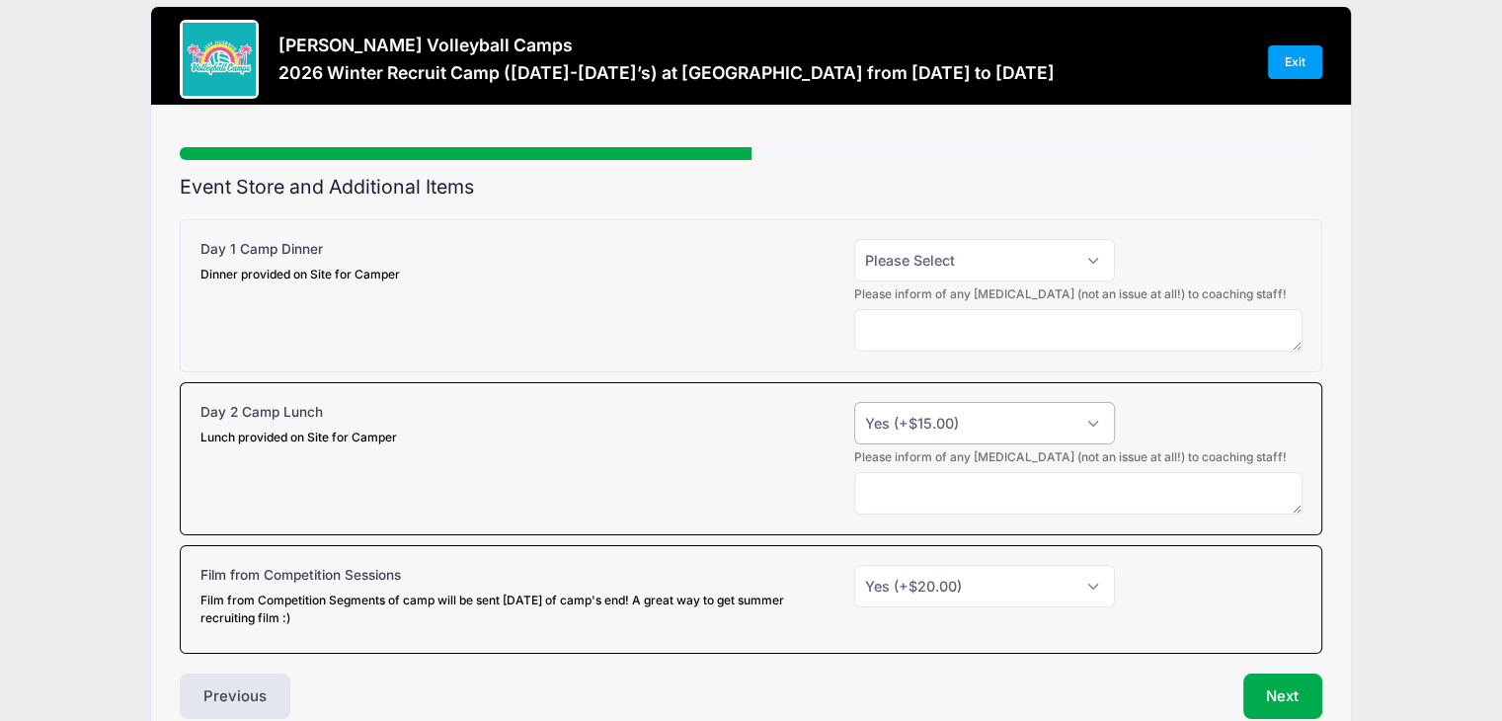
scroll to position [26, 0]
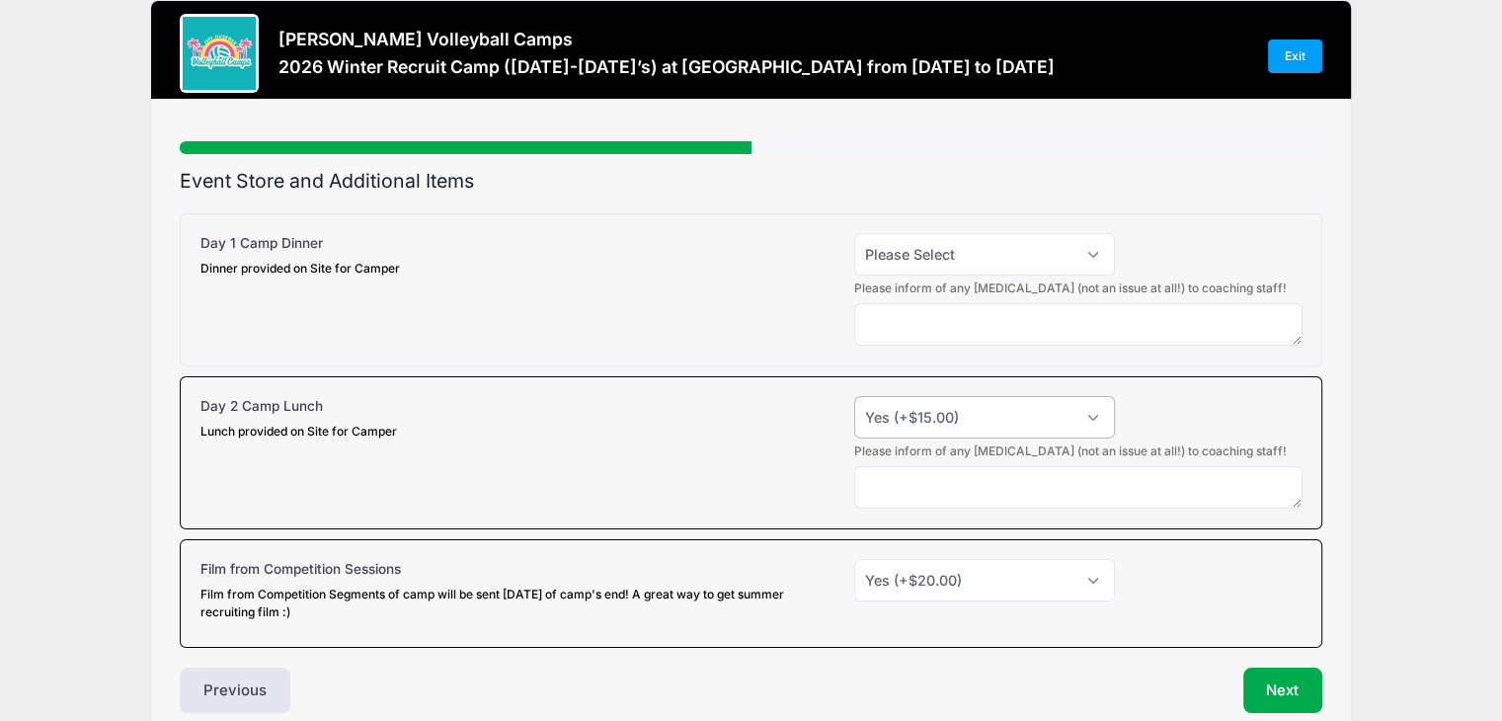
click at [992, 429] on select "Please Select Yes (+$15.00) No" at bounding box center [984, 417] width 261 height 42
select select "0"
click at [854, 396] on select "Please Select Yes (+$15.00) No" at bounding box center [984, 417] width 261 height 42
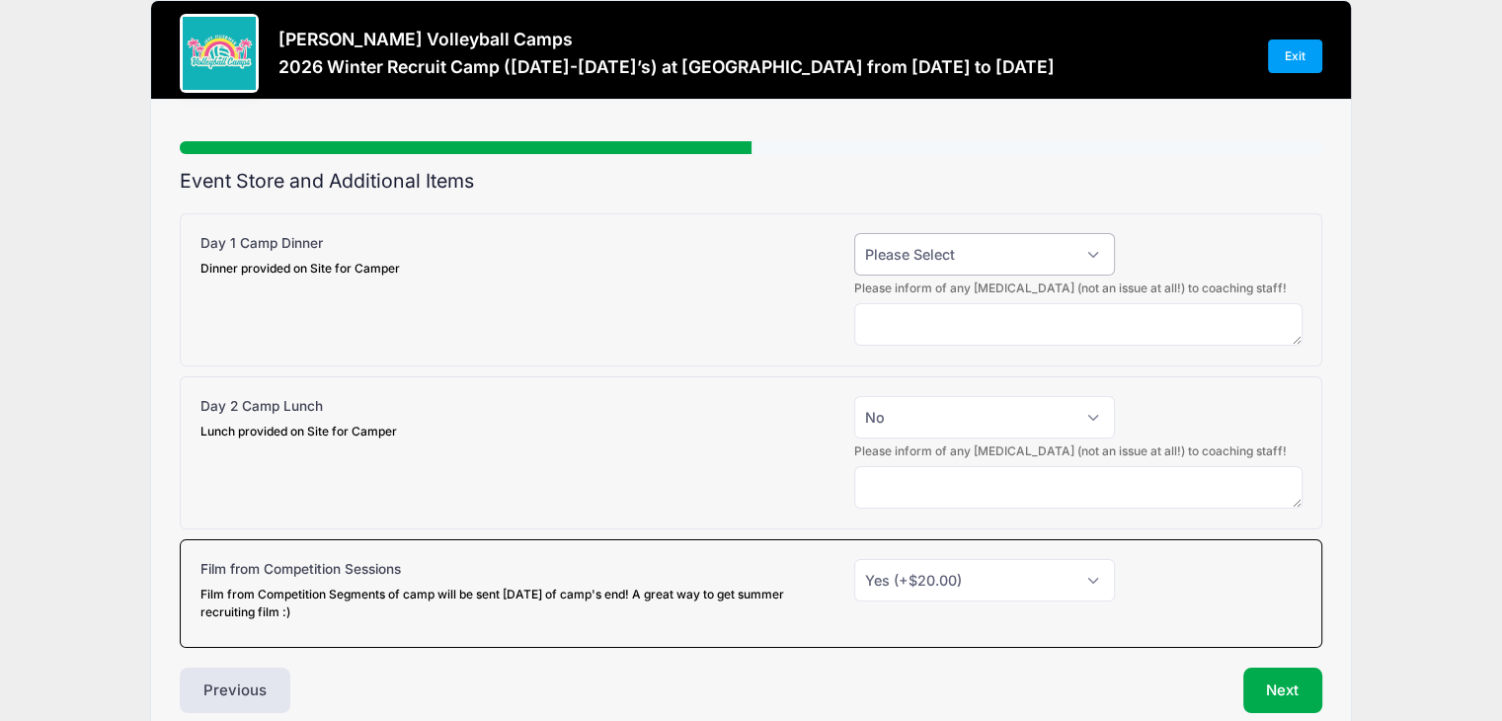
click at [1019, 252] on select "Please Select Yes (+$15.00) No" at bounding box center [984, 254] width 261 height 42
select select "0"
click at [854, 233] on select "Please Select Yes (+$15.00) No" at bounding box center [984, 254] width 261 height 42
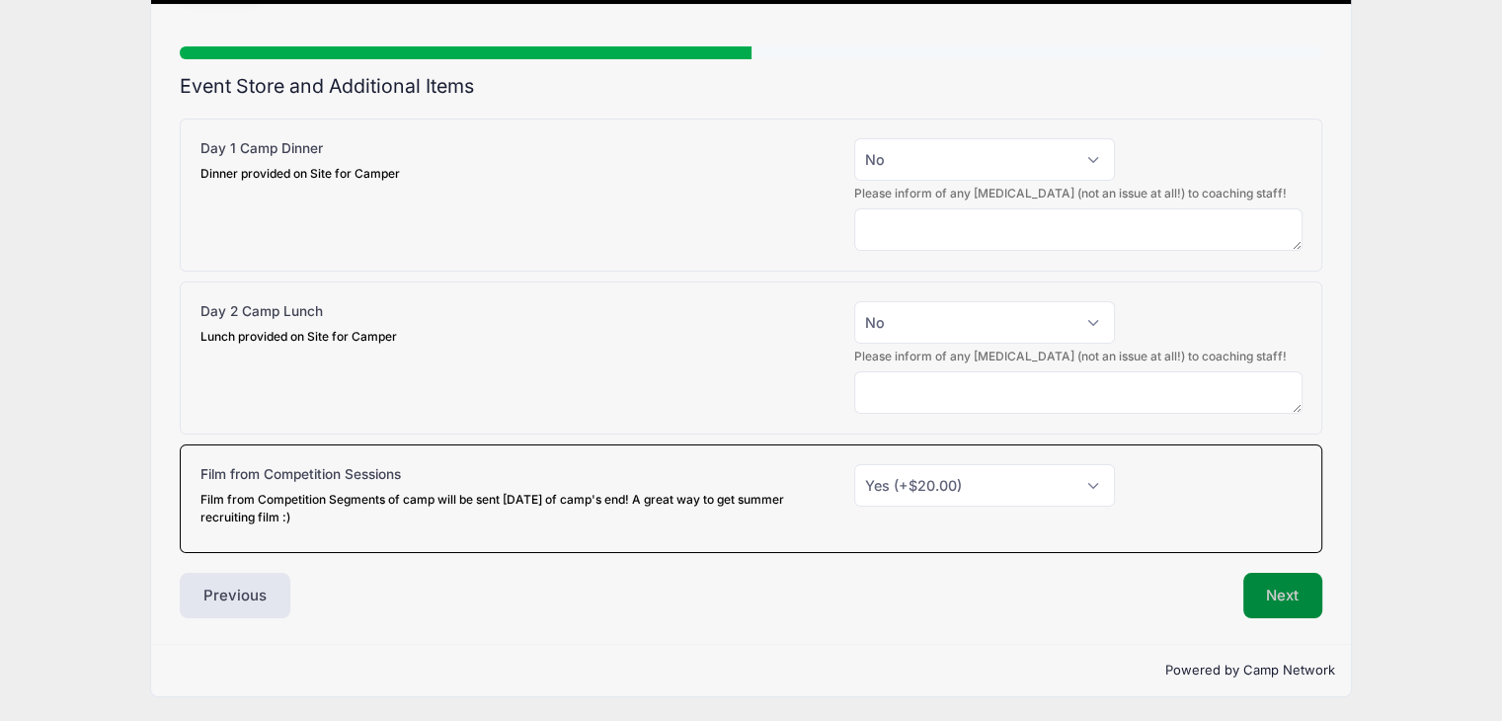
click at [1247, 578] on button "Next" at bounding box center [1283, 595] width 80 height 45
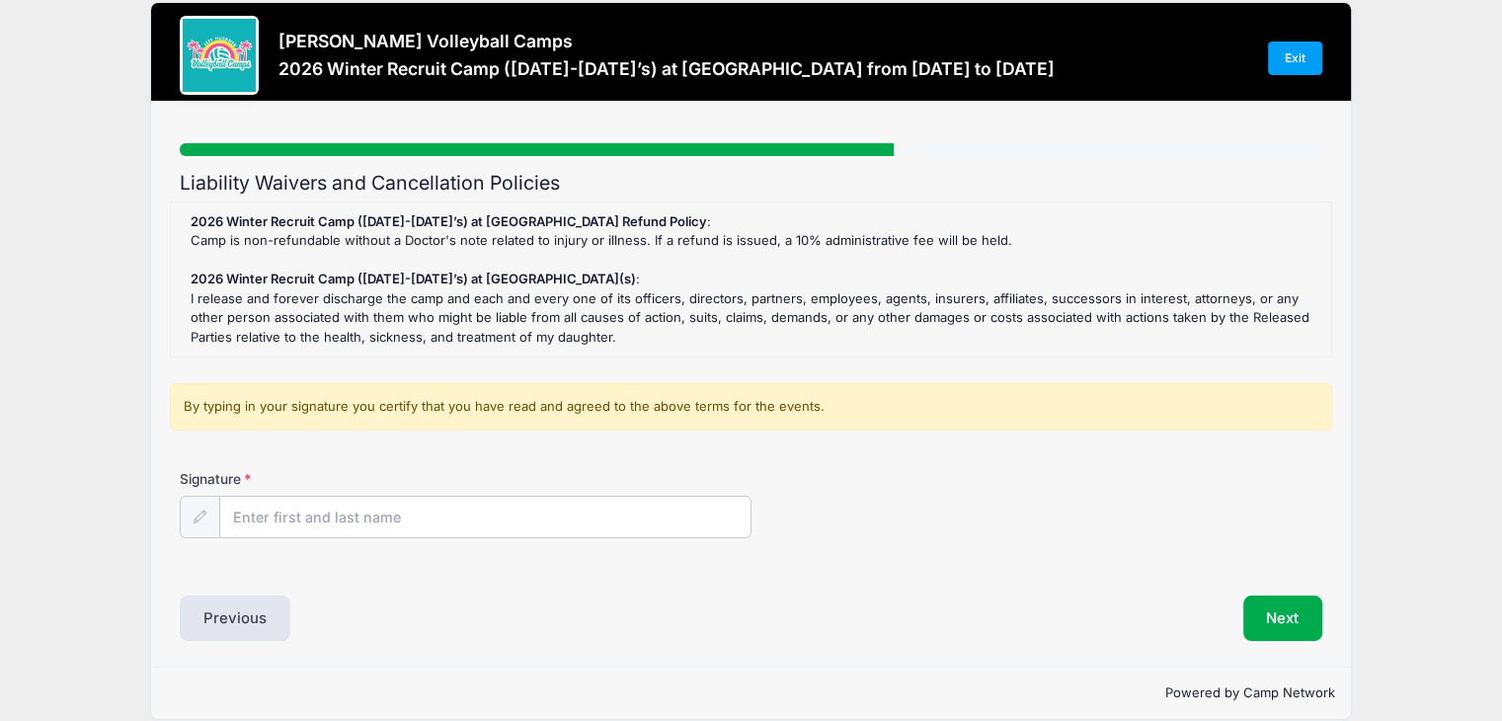
scroll to position [0, 0]
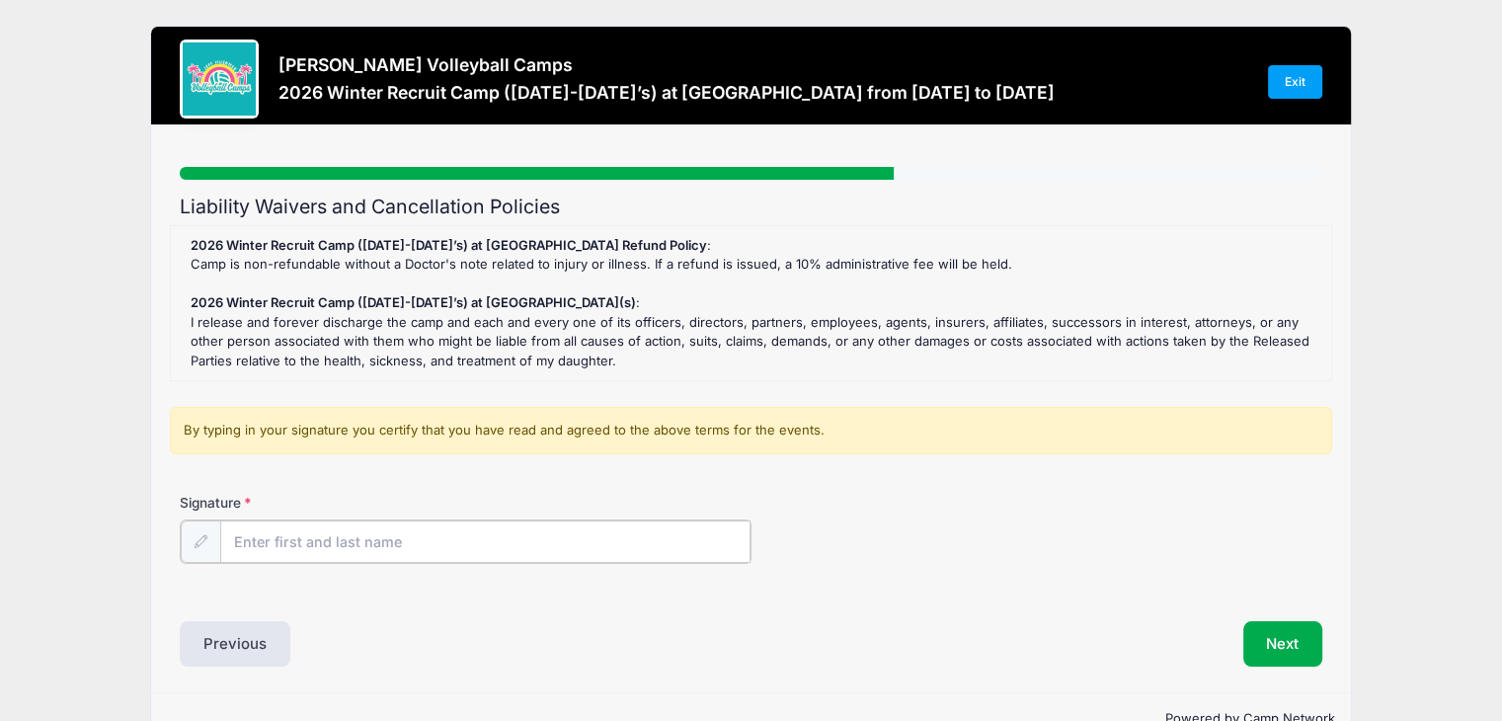
click at [380, 542] on input "Signature" at bounding box center [485, 541] width 530 height 42
type input "Kurt Eskes"
click at [1262, 641] on button "Next" at bounding box center [1283, 641] width 80 height 45
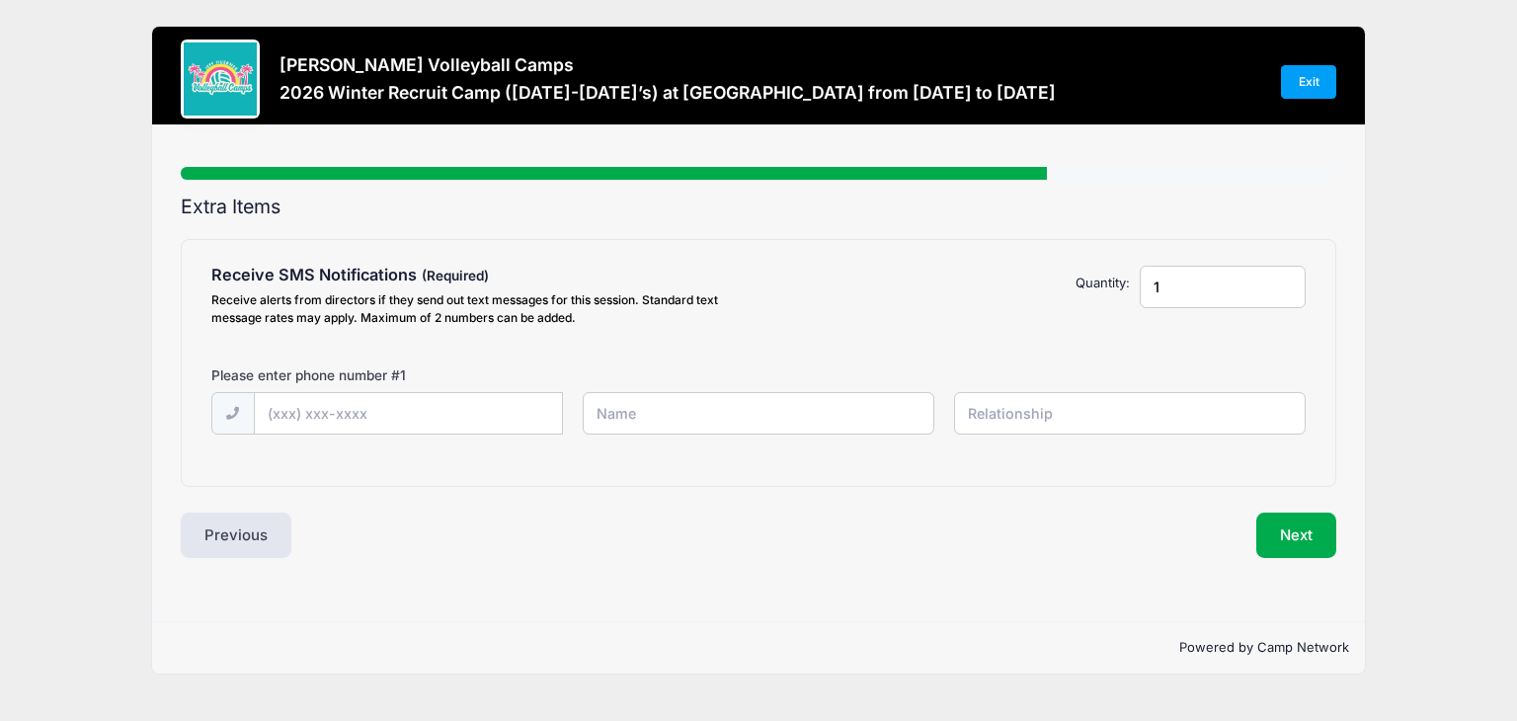
click at [1199, 285] on input "1" at bounding box center [1223, 287] width 167 height 42
type input "2"
click at [1284, 278] on input "2" at bounding box center [1223, 287] width 167 height 42
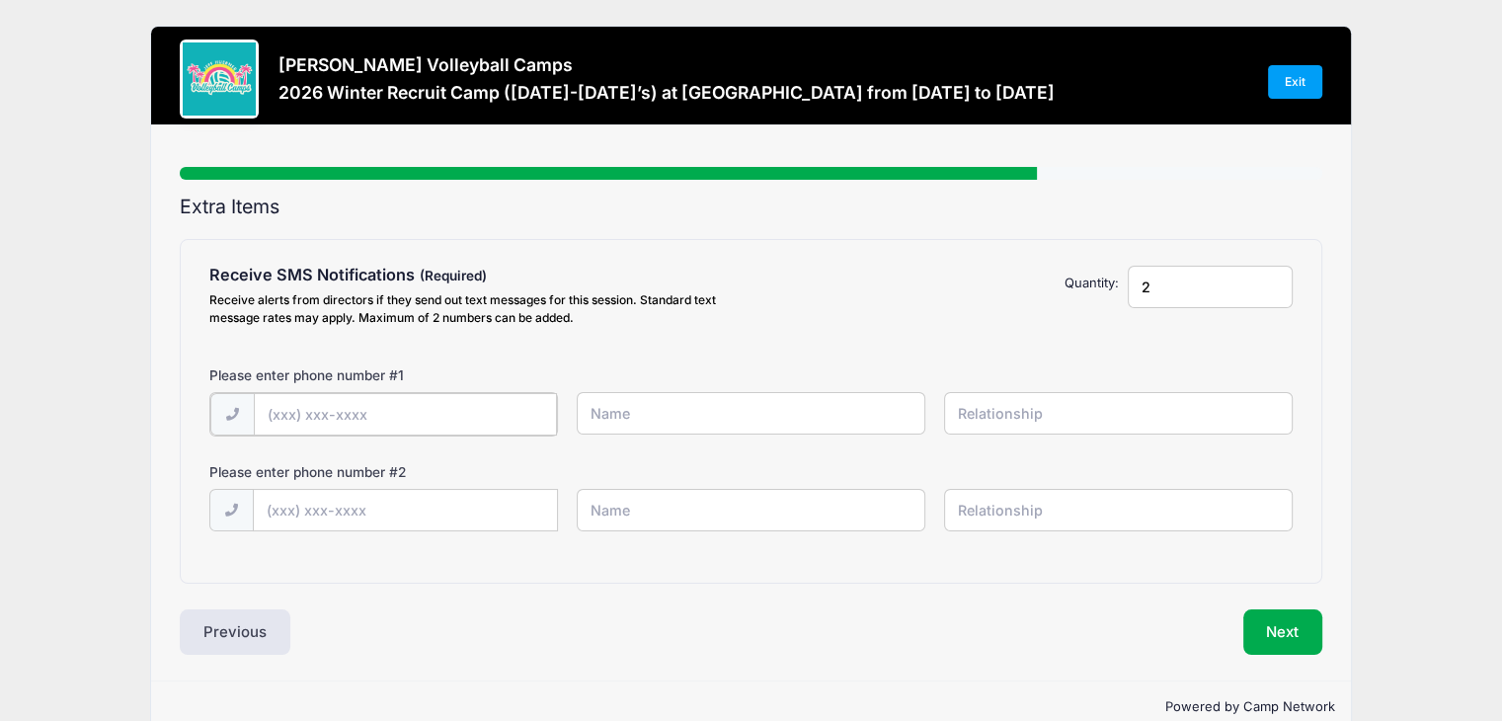
click at [399, 410] on input "text" at bounding box center [405, 414] width 303 height 42
type input "(209) 985-0004"
type input "Jamie Eskes"
type input "Mother"
type input "(209) 985-1140"
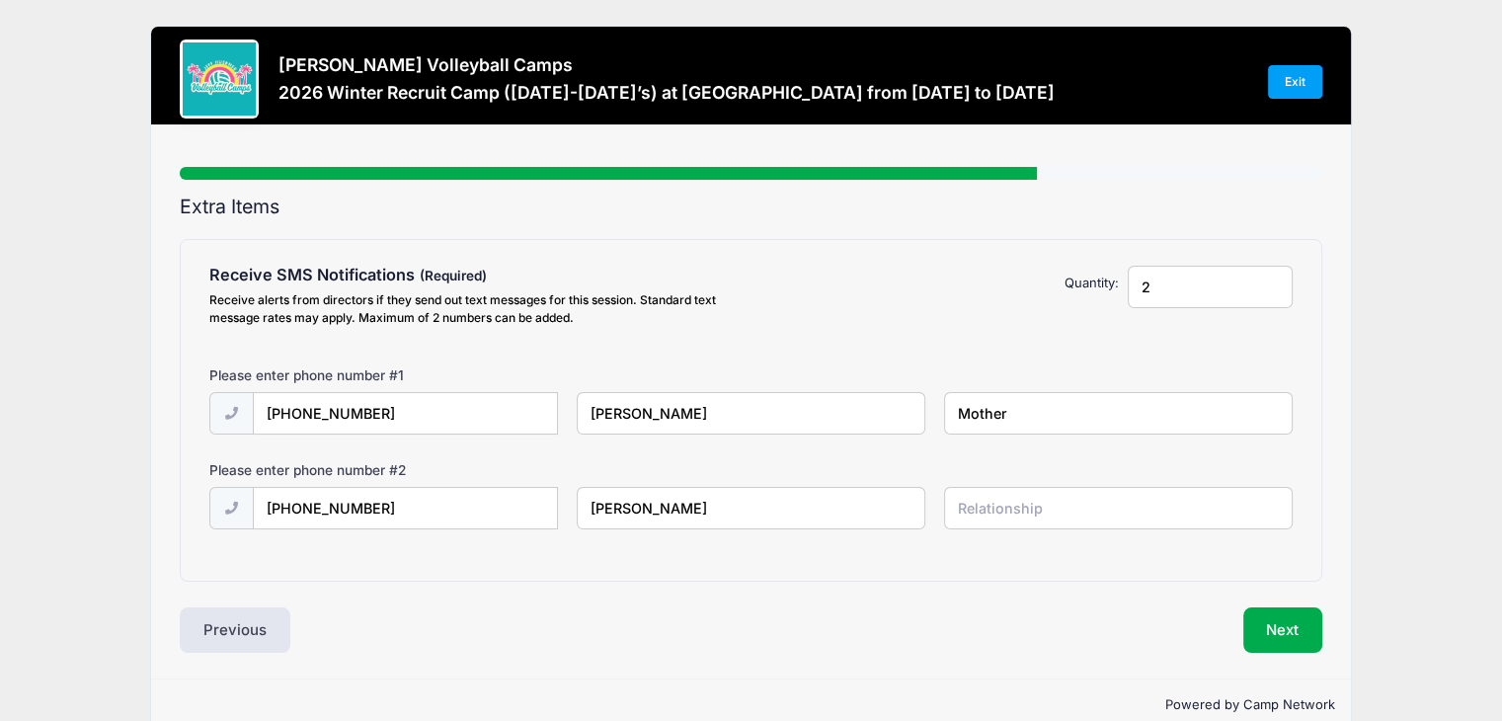
type input "Kurt Eskes"
type input "Father"
click at [1262, 633] on button "Next" at bounding box center [1283, 629] width 80 height 45
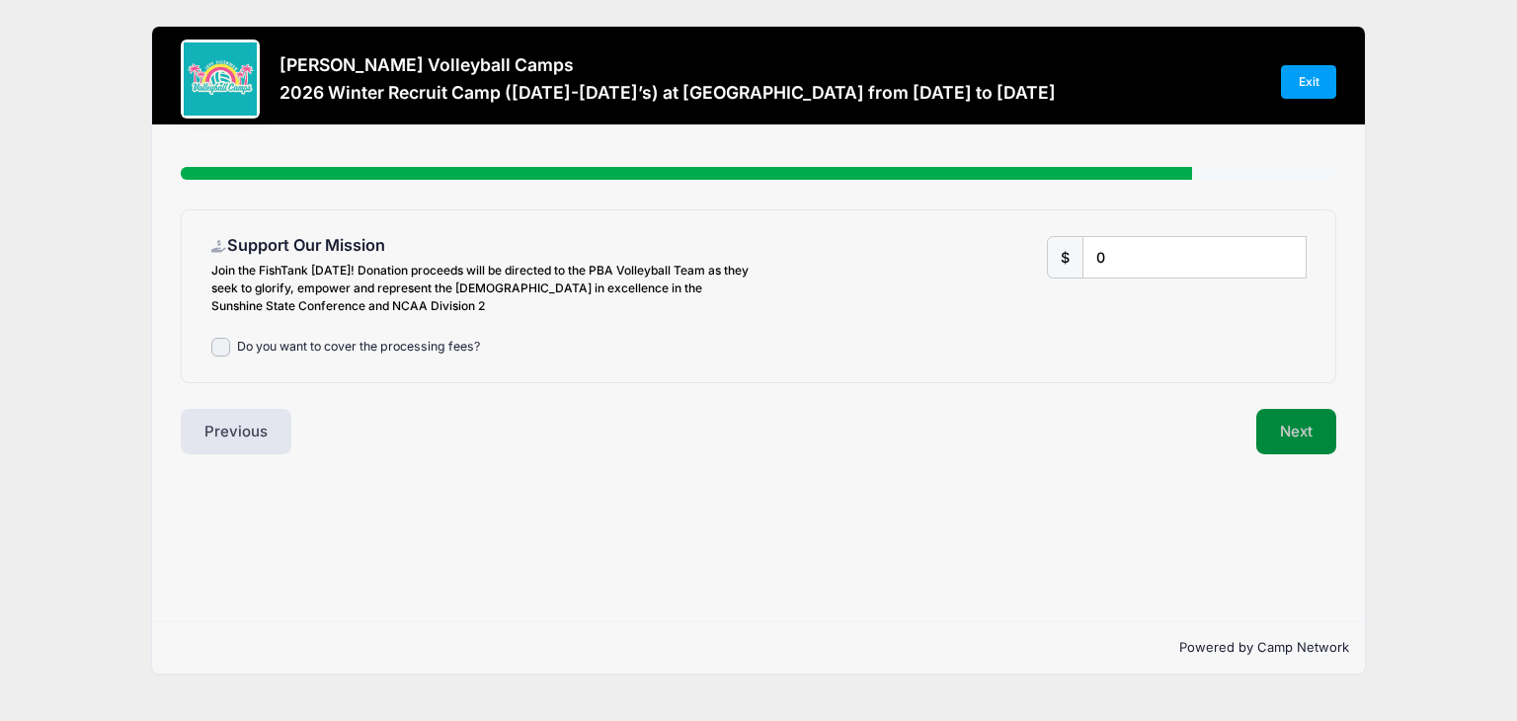
click at [1316, 443] on button "Next" at bounding box center [1296, 431] width 80 height 45
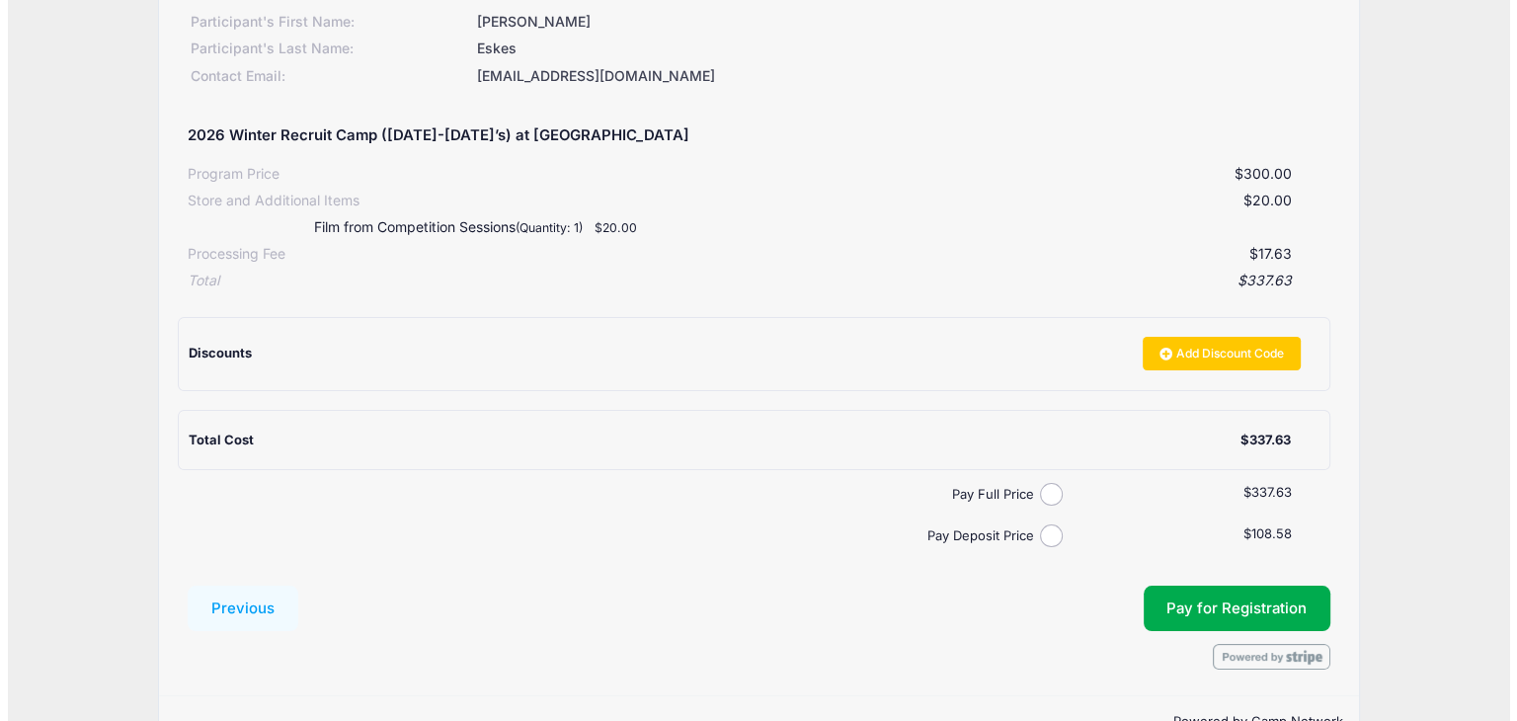
scroll to position [286, 0]
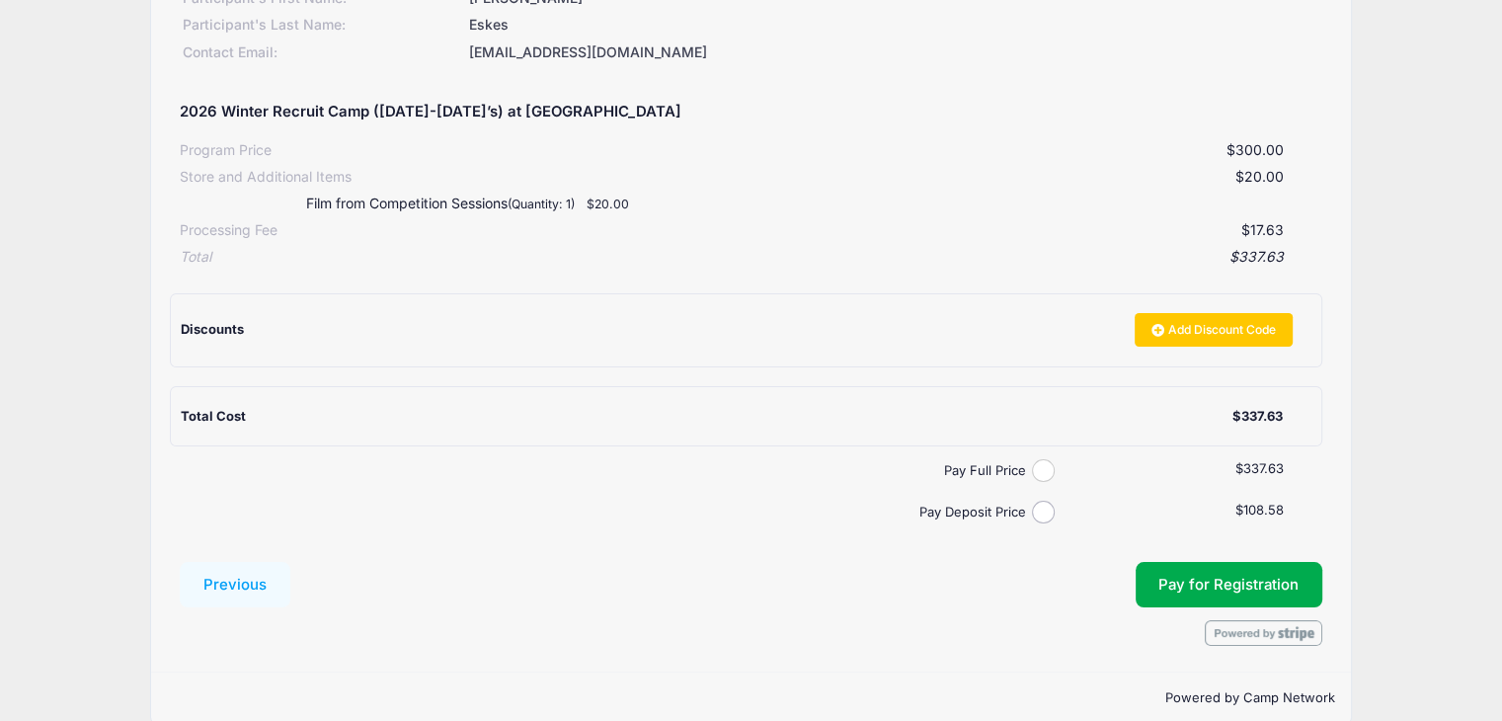
click at [1043, 469] on input "Pay Full Price" at bounding box center [1043, 470] width 23 height 23
radio input "true"
click at [1199, 575] on button "Pay for Registration" at bounding box center [1230, 584] width 188 height 45
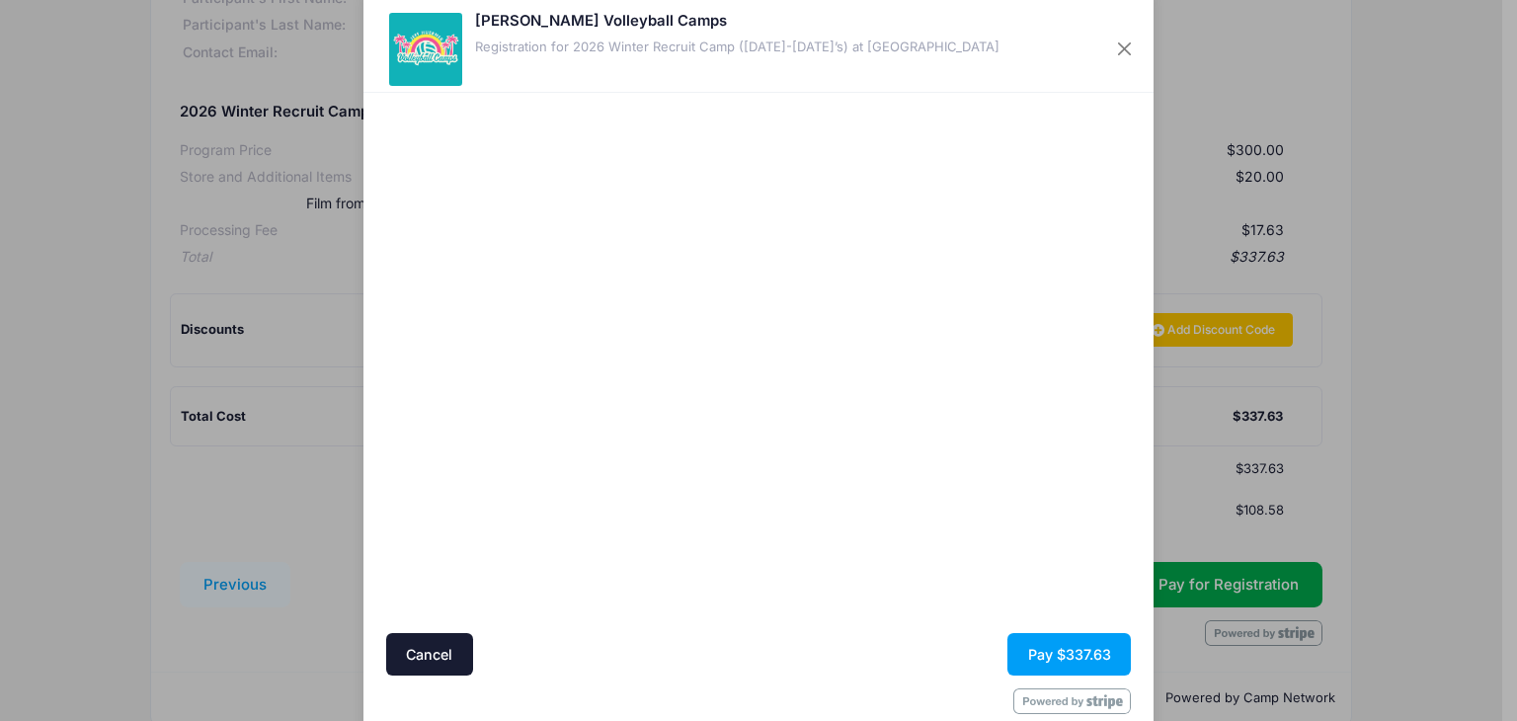
scroll to position [73, 0]
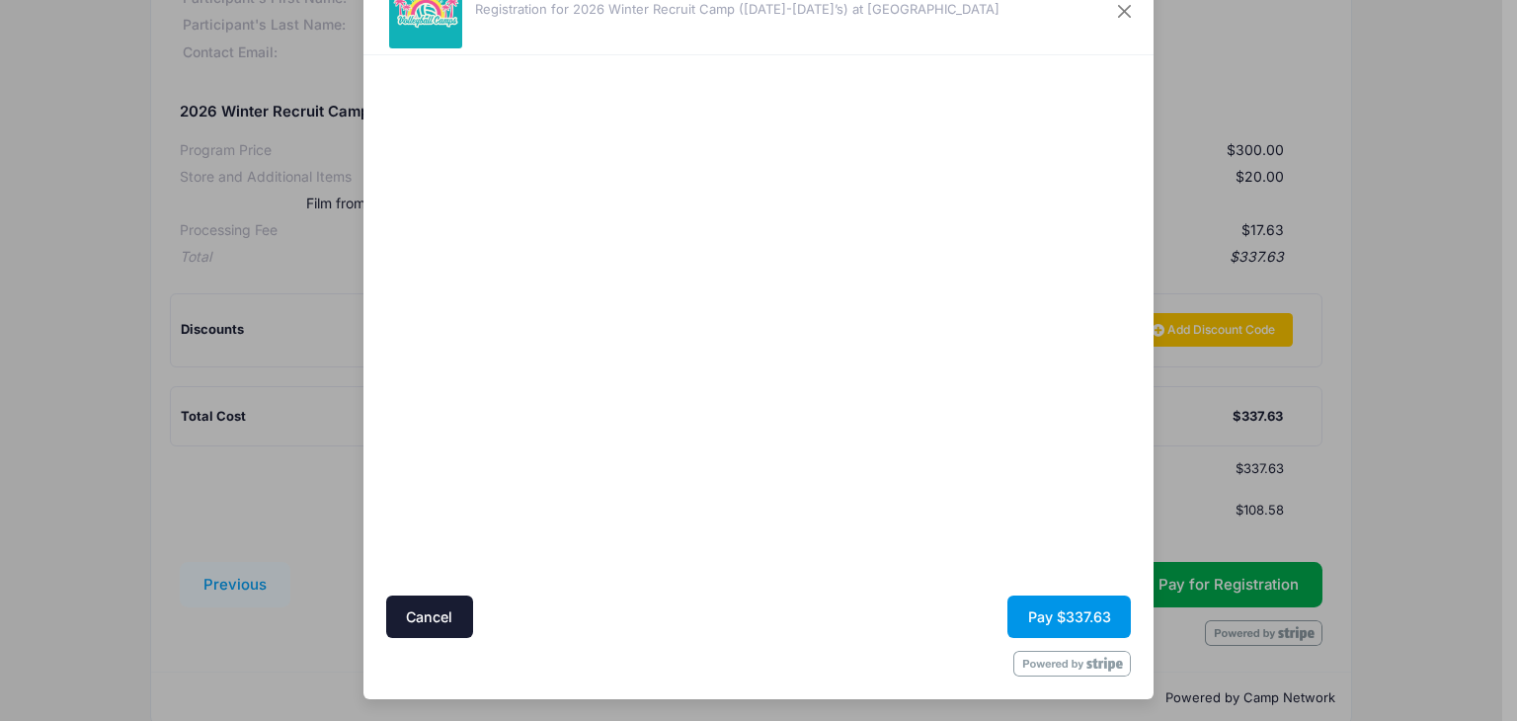
click at [1038, 621] on button "Pay $337.63" at bounding box center [1068, 617] width 123 height 42
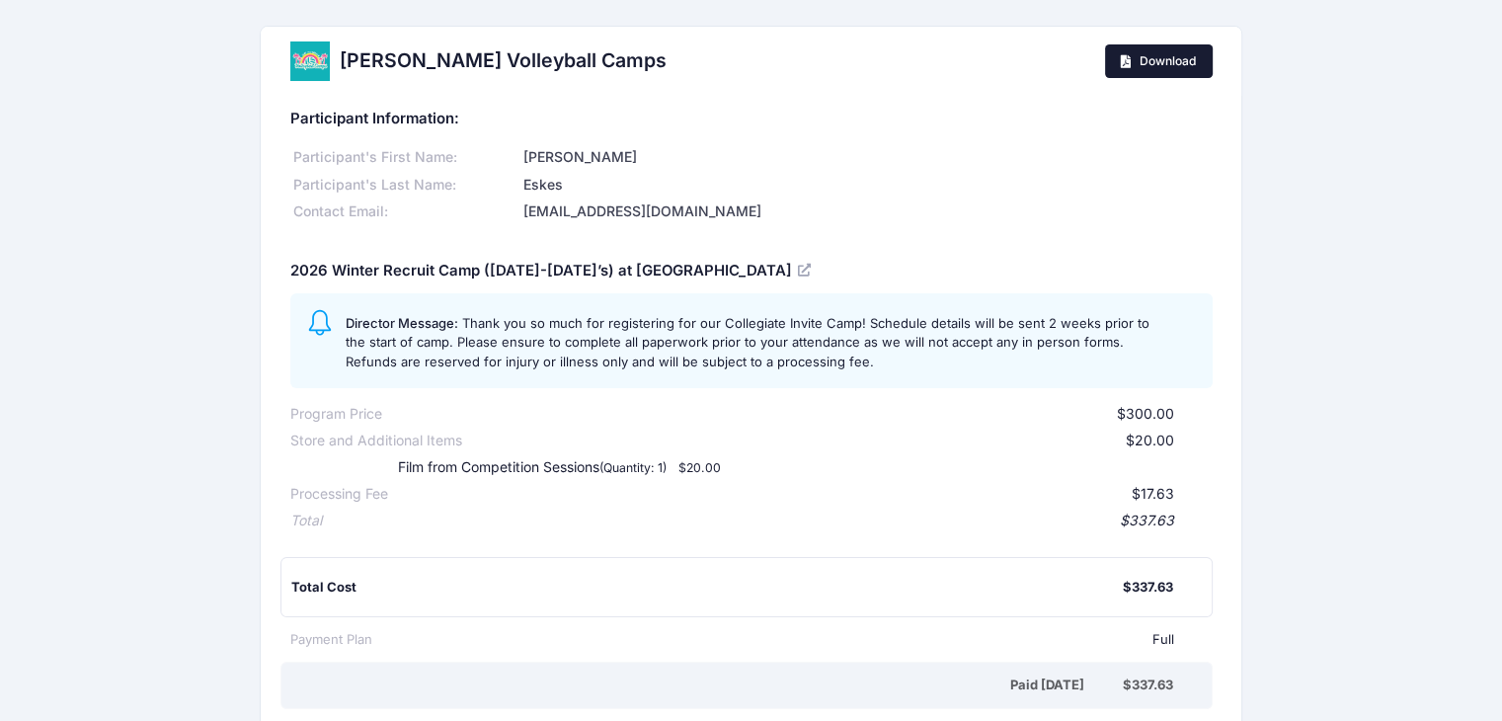
click at [1150, 59] on span "Download" at bounding box center [1168, 60] width 56 height 15
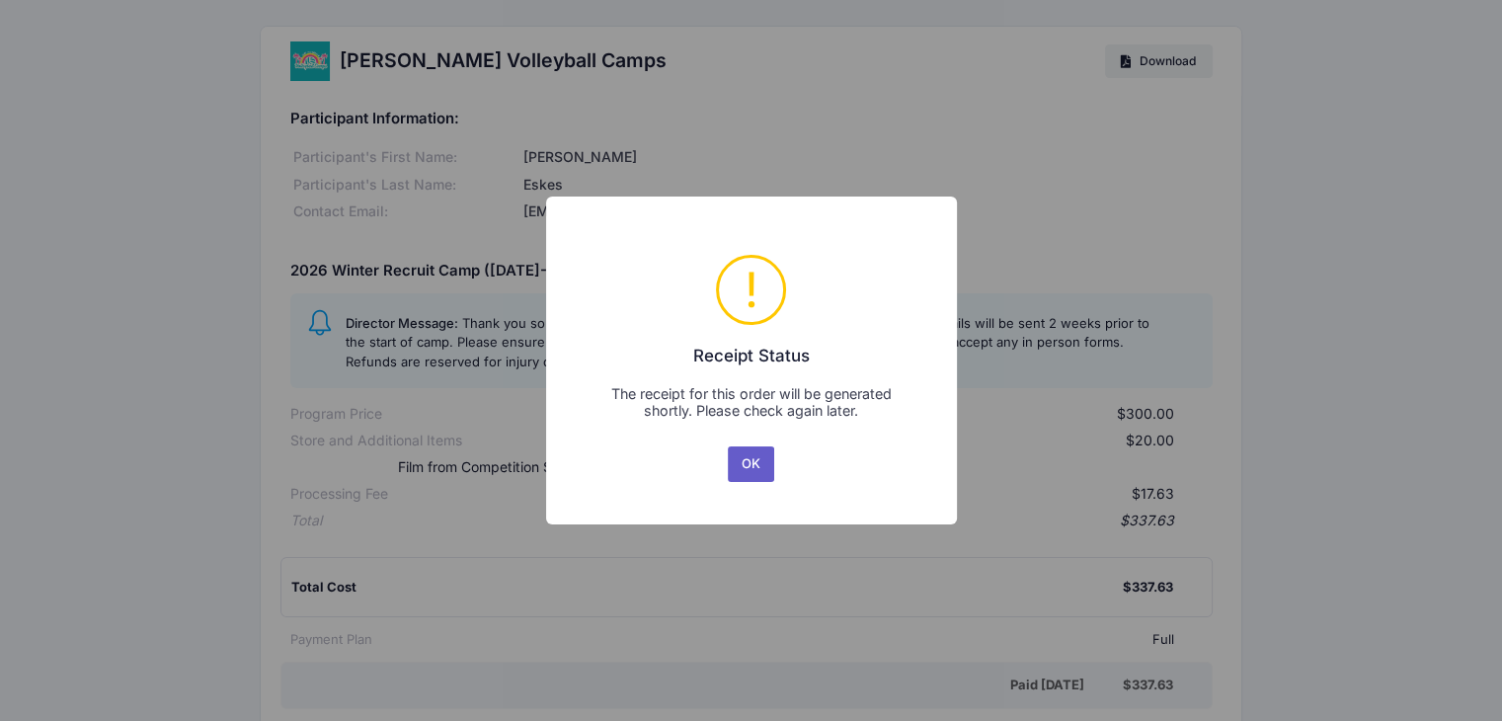
click at [749, 463] on button "OK" at bounding box center [751, 464] width 47 height 36
